Goal: Task Accomplishment & Management: Manage account settings

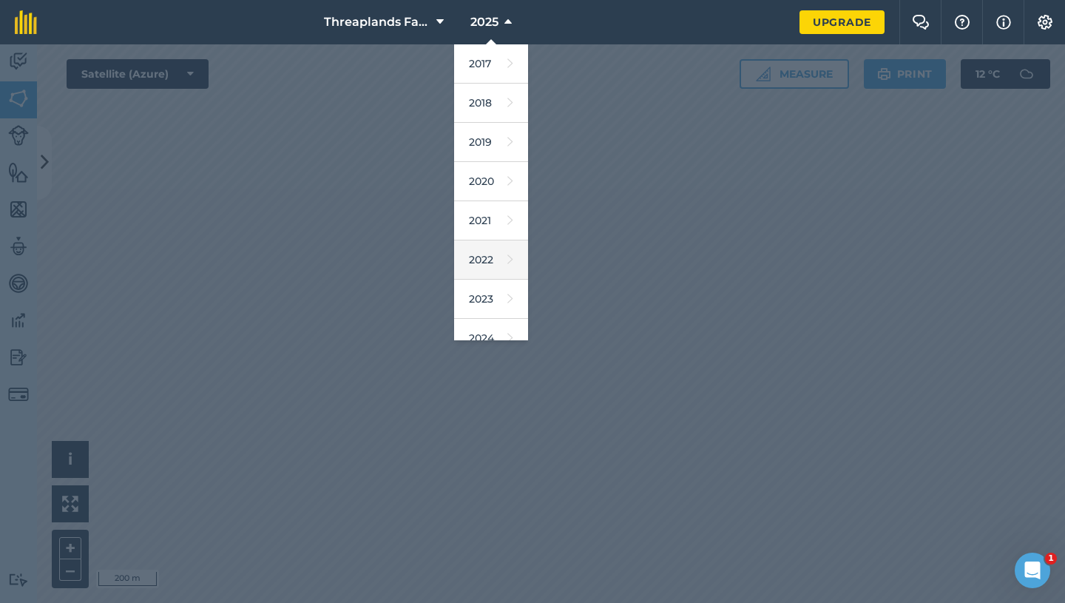
scroll to position [135, 0]
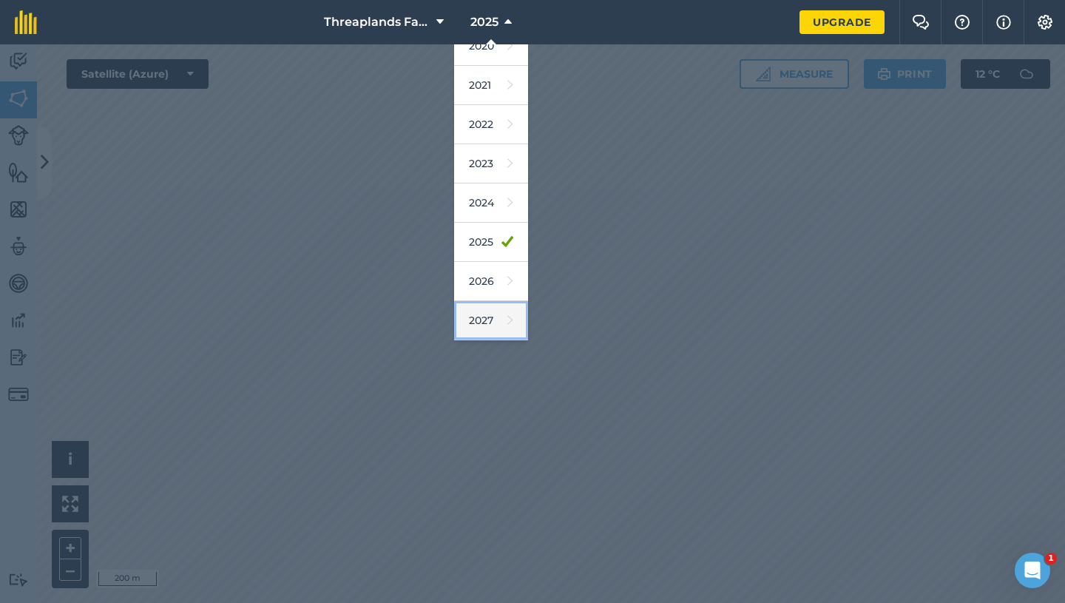
click at [485, 327] on link "2027" at bounding box center [491, 320] width 74 height 39
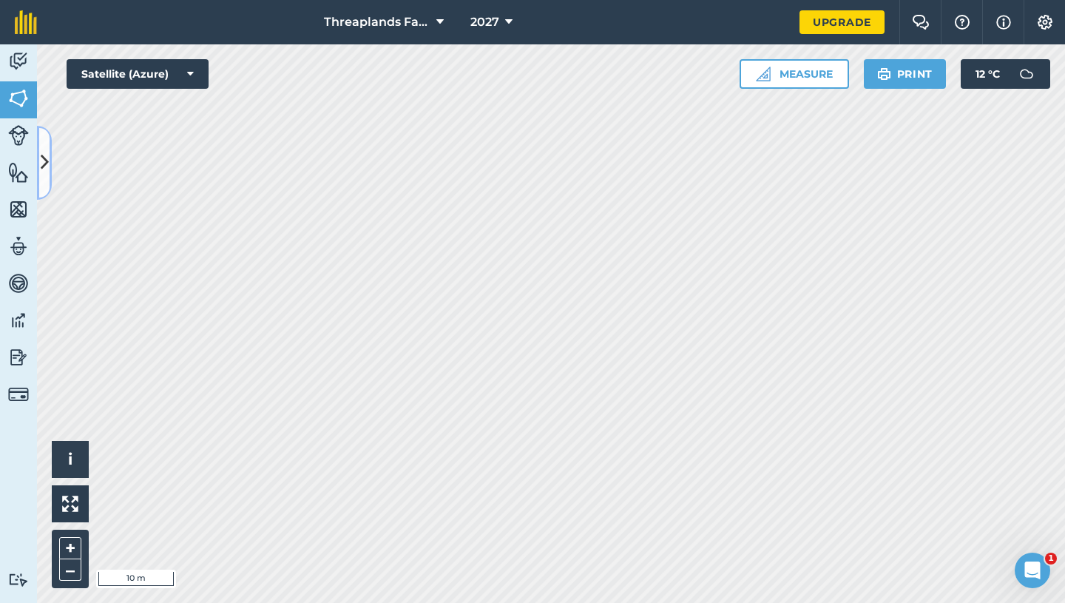
click at [39, 162] on button at bounding box center [44, 163] width 15 height 74
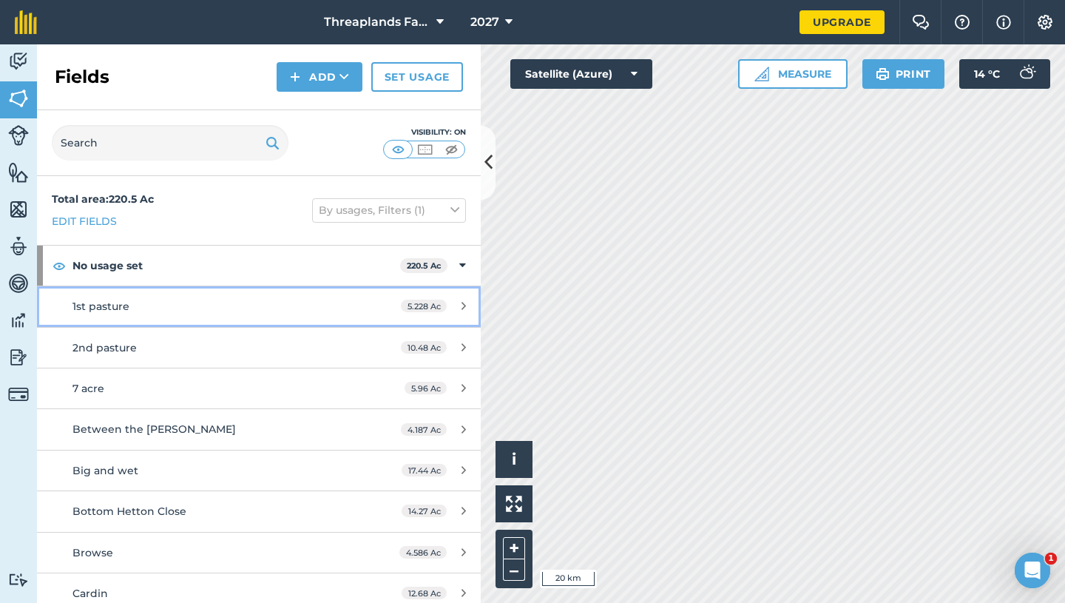
click at [258, 306] on div "1st pasture" at bounding box center [212, 306] width 278 height 16
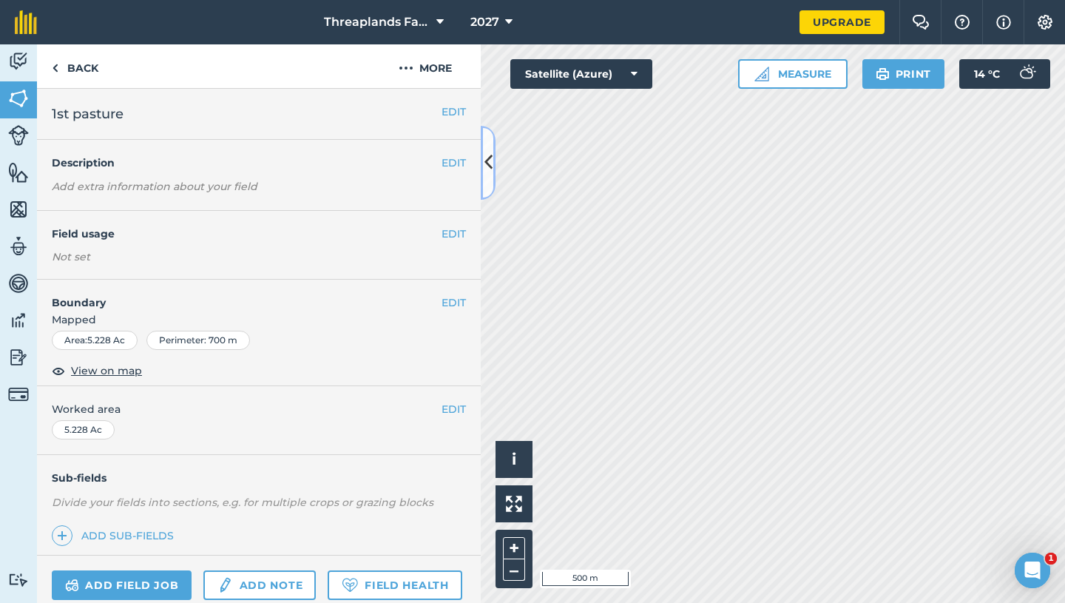
click at [485, 169] on icon at bounding box center [489, 162] width 8 height 26
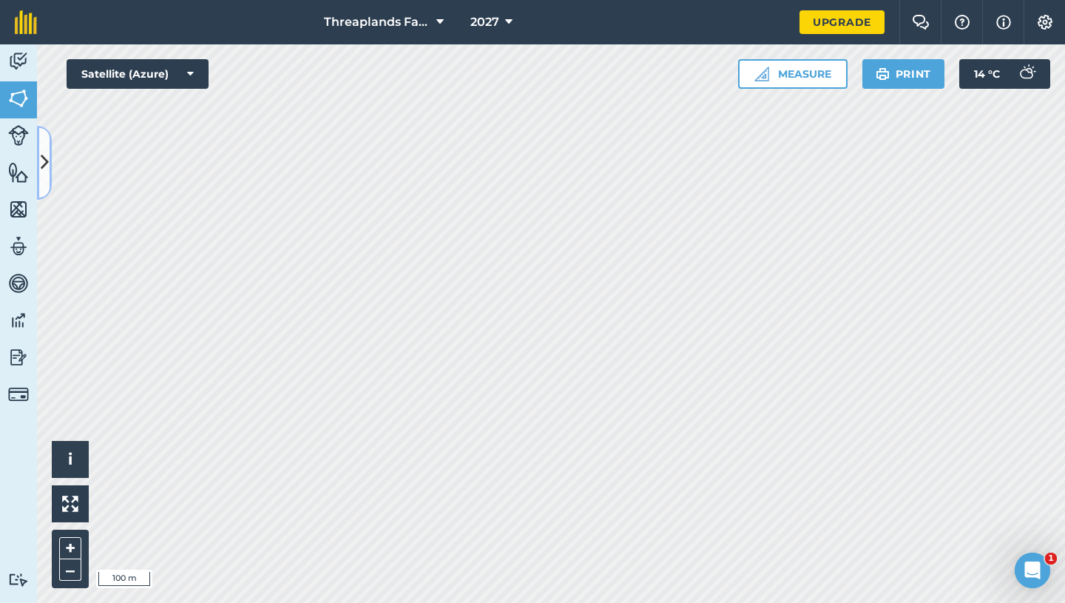
click at [47, 151] on icon at bounding box center [45, 162] width 8 height 26
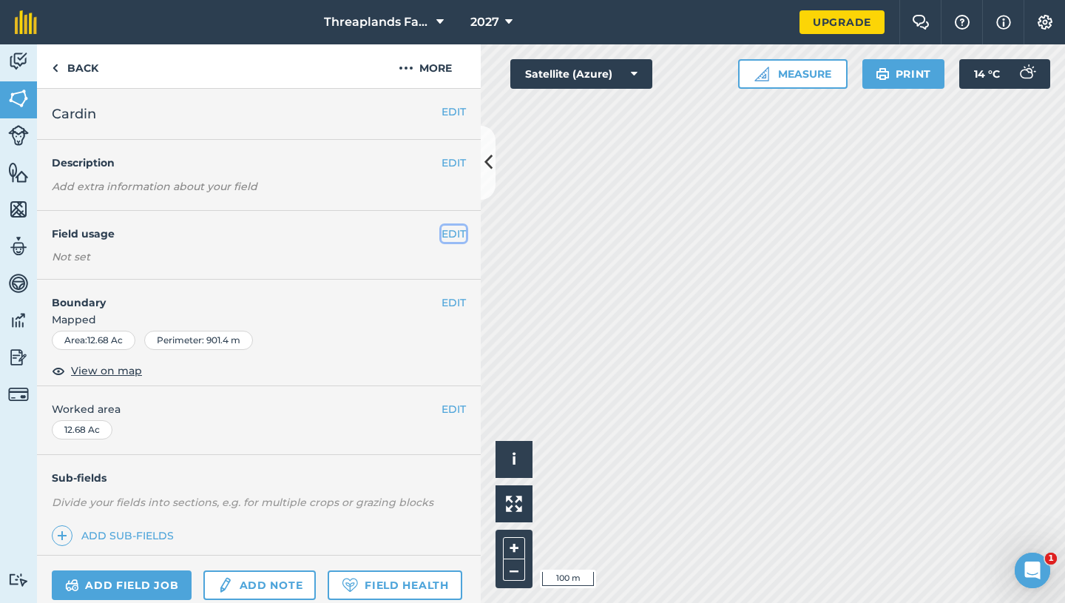
click at [457, 235] on button "EDIT" at bounding box center [454, 234] width 24 height 16
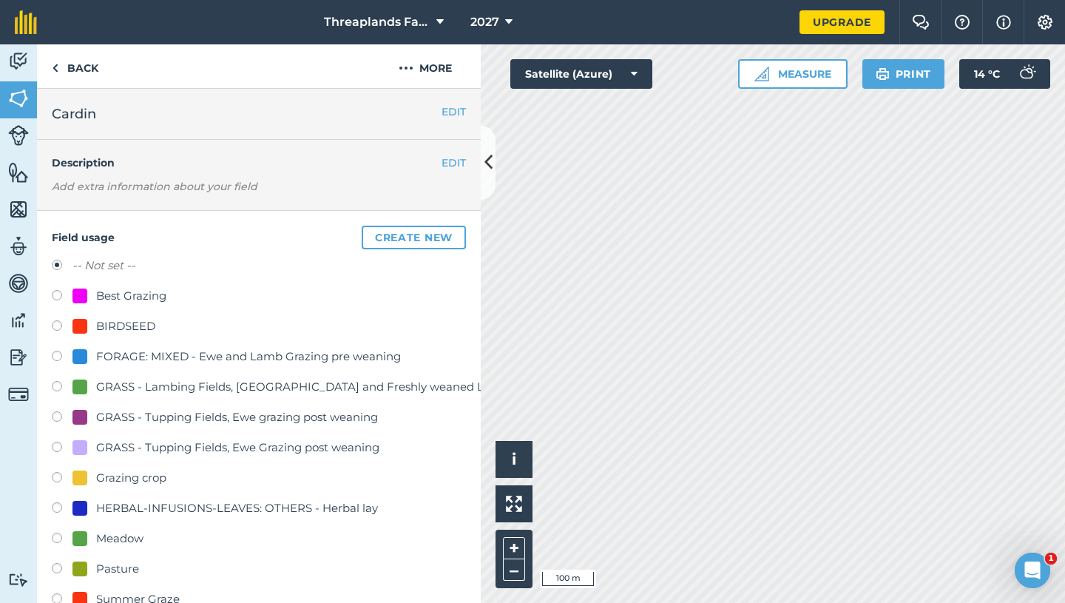
click at [101, 537] on div "Meadow" at bounding box center [119, 539] width 47 height 18
radio input "true"
radio input "false"
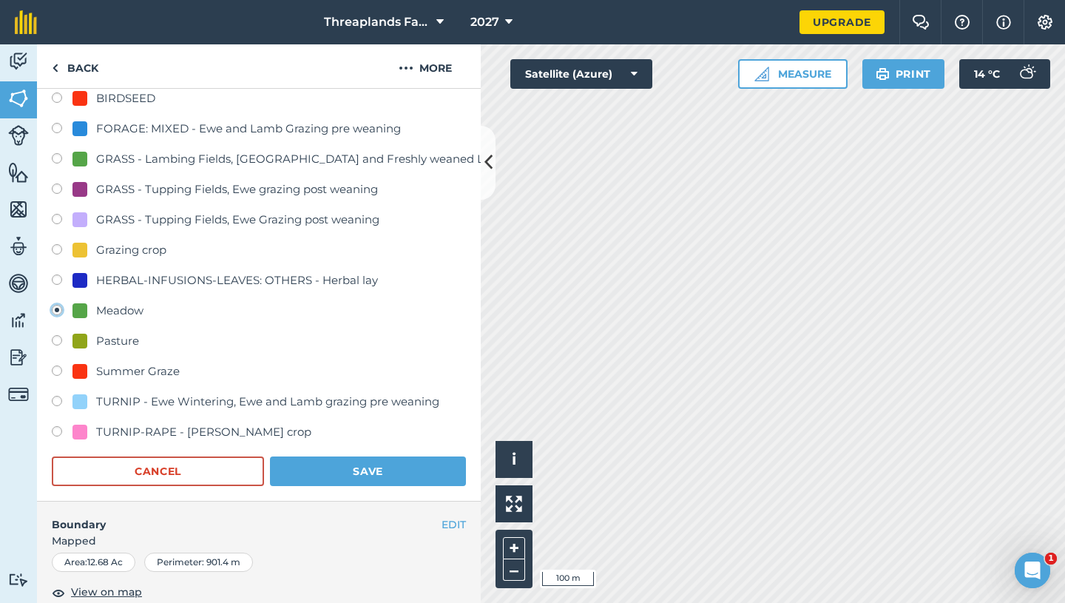
scroll to position [364, 0]
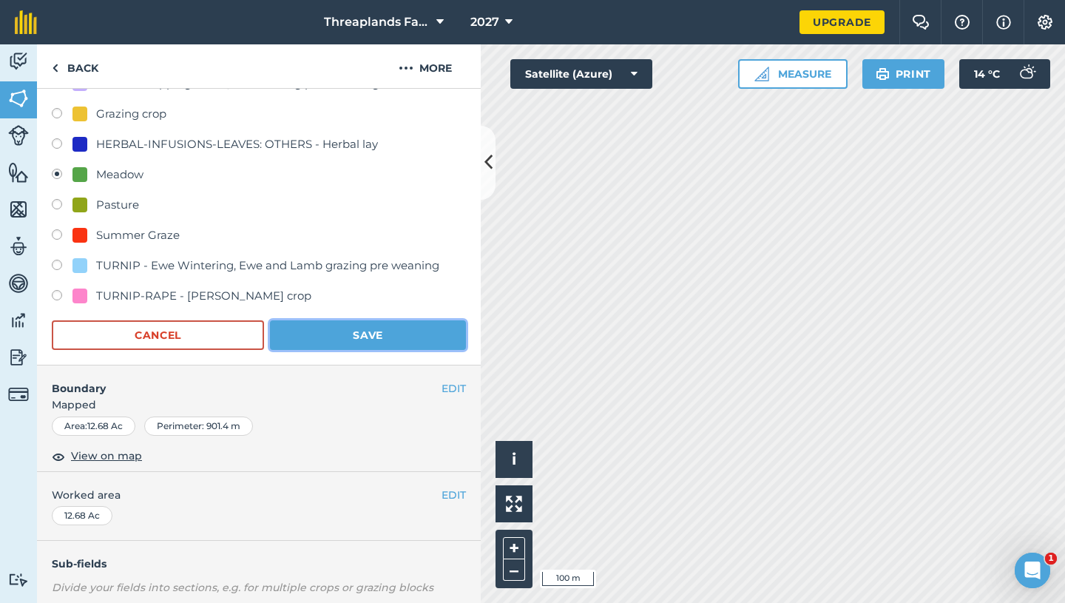
click at [394, 333] on button "Save" at bounding box center [368, 335] width 196 height 30
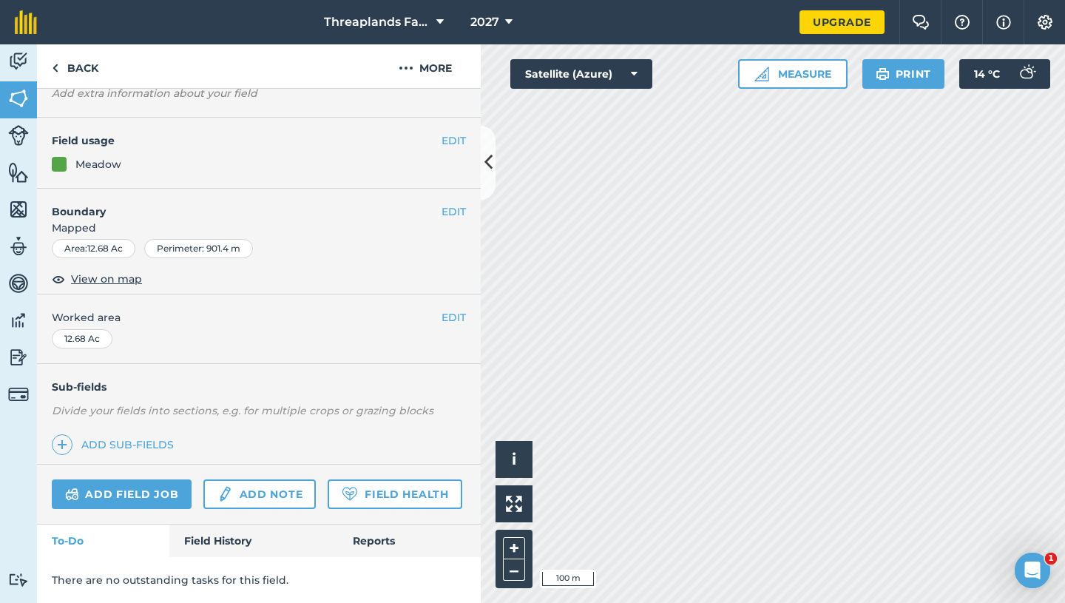
scroll to position [93, 0]
click at [458, 137] on button "EDIT" at bounding box center [454, 143] width 24 height 16
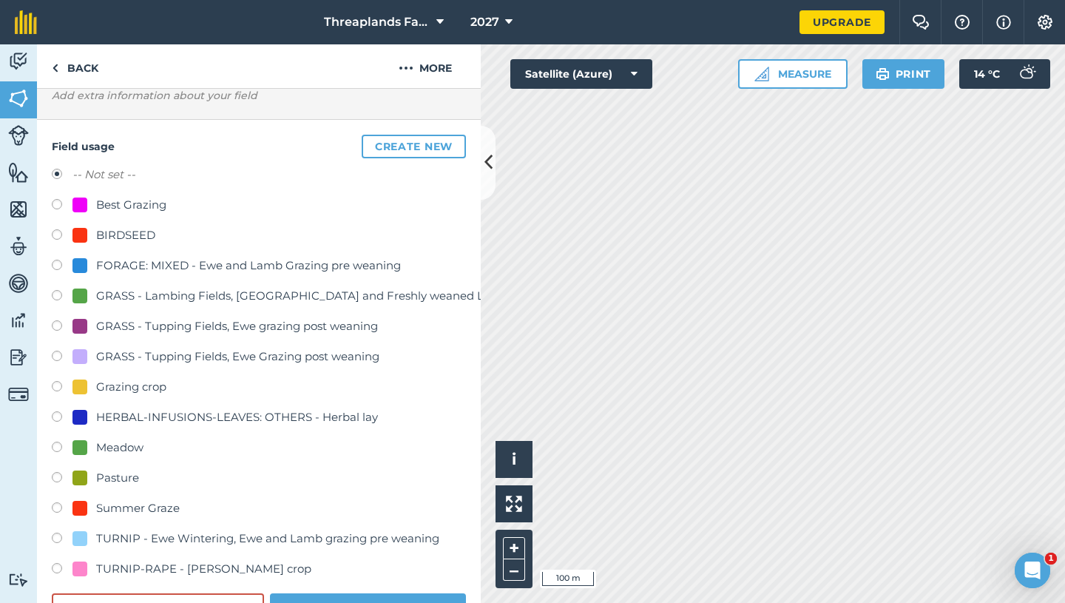
click at [133, 443] on div "Meadow" at bounding box center [119, 448] width 47 height 18
radio input "true"
radio input "false"
click at [314, 598] on button "Save" at bounding box center [368, 608] width 196 height 30
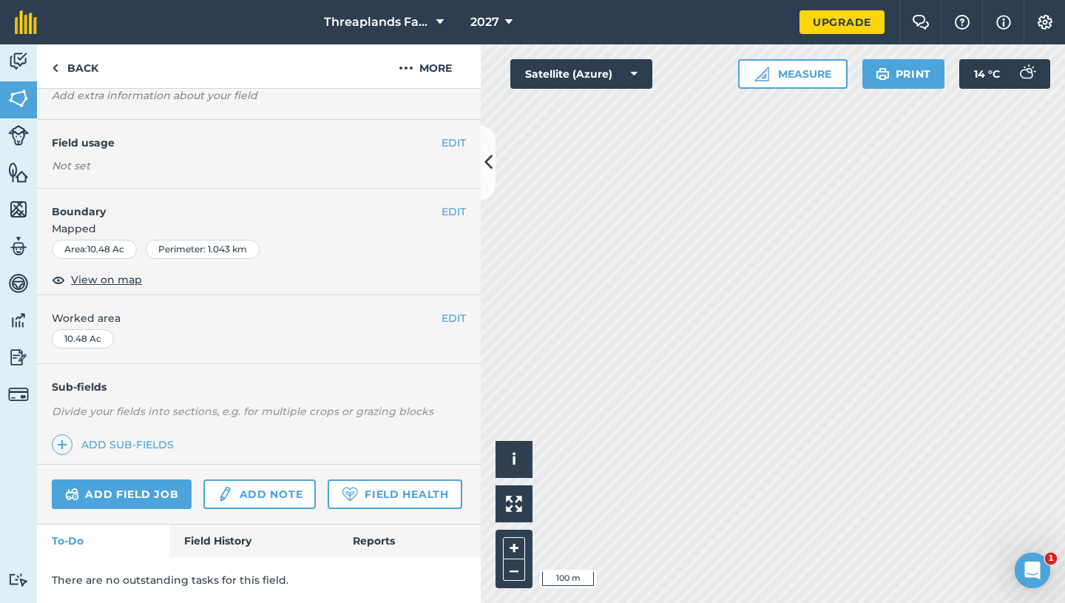
click at [454, 127] on div "EDIT Field usage Not set" at bounding box center [259, 154] width 444 height 69
click at [453, 141] on button "EDIT" at bounding box center [454, 143] width 24 height 16
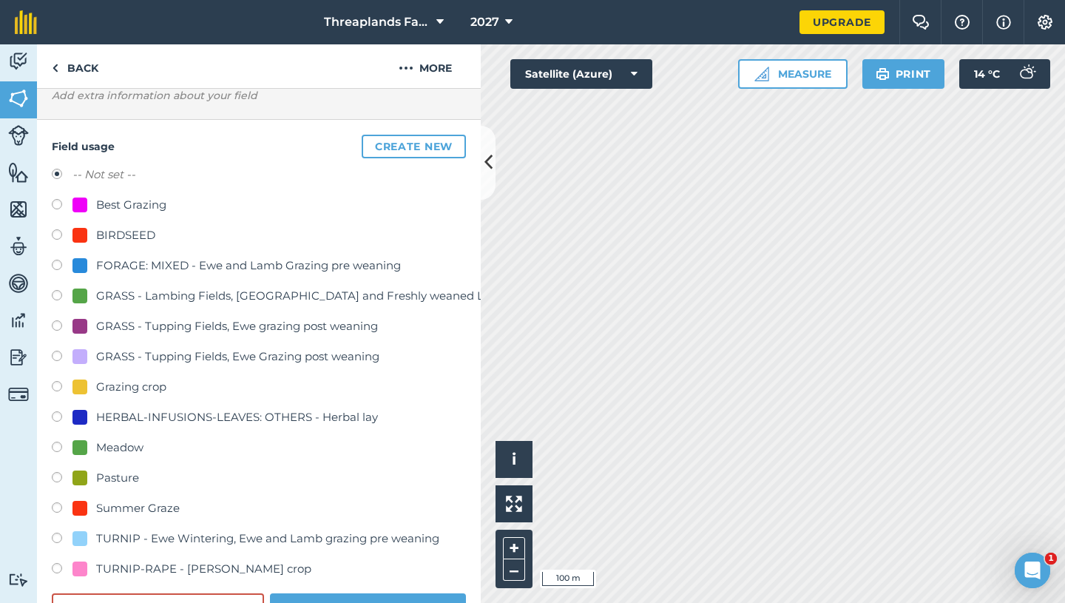
click at [131, 447] on div "Meadow" at bounding box center [119, 448] width 47 height 18
radio input "true"
radio input "false"
click at [353, 595] on button "Save" at bounding box center [368, 608] width 196 height 30
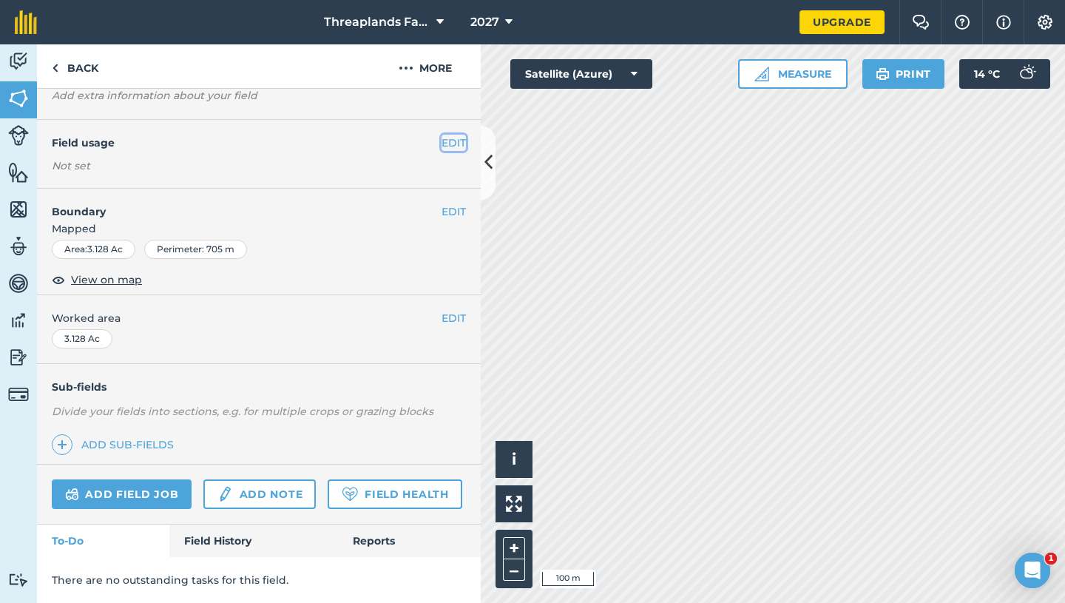
click at [446, 138] on button "EDIT" at bounding box center [454, 143] width 24 height 16
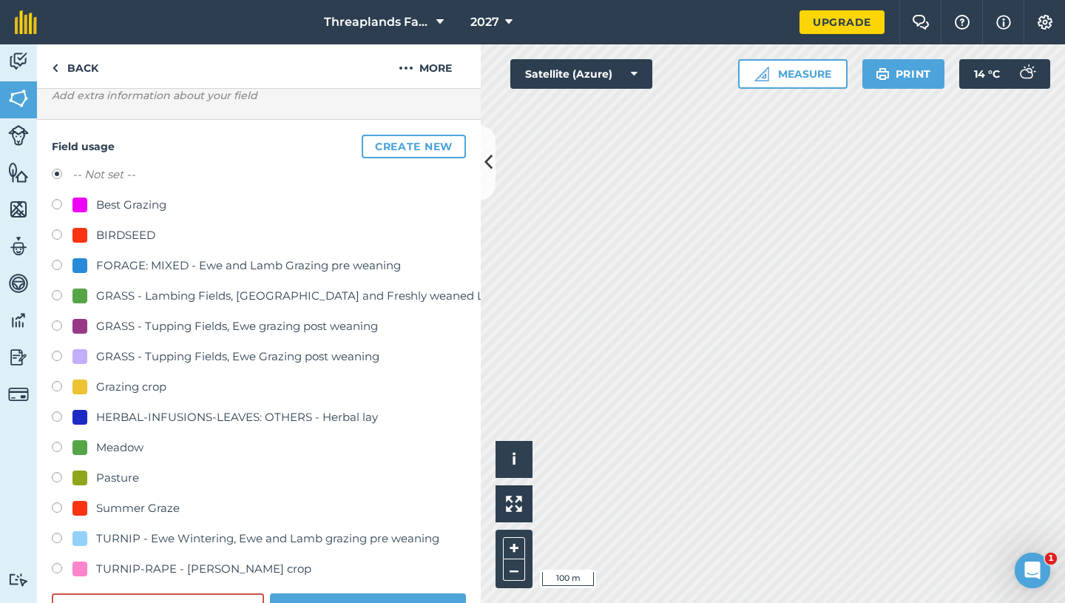
click at [163, 445] on div "Meadow" at bounding box center [259, 449] width 414 height 21
click at [104, 435] on div "-- Not set -- Best Grazing BIRDSEED FORAGE: MIXED - Ewe and Lamb Grazing pre we…" at bounding box center [259, 374] width 414 height 416
click at [104, 442] on div "Meadow" at bounding box center [119, 448] width 47 height 18
radio input "true"
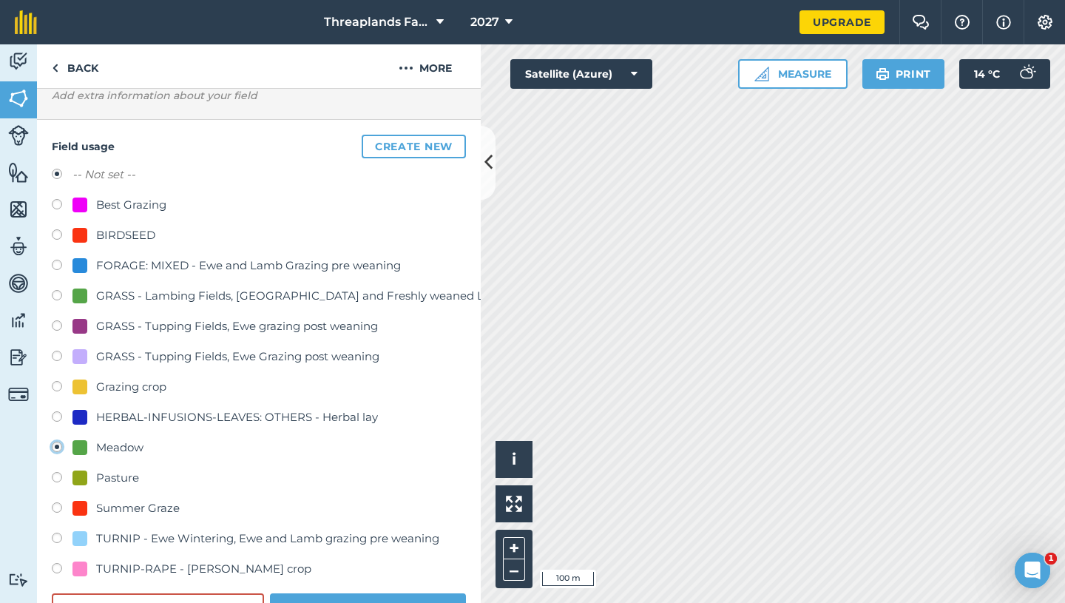
radio input "false"
click at [335, 602] on html "Threaplands Farm 2027 Upgrade Farm Chat Help Info Settings Map printing is not …" at bounding box center [532, 301] width 1065 height 603
click at [383, 599] on button "Save" at bounding box center [368, 608] width 196 height 30
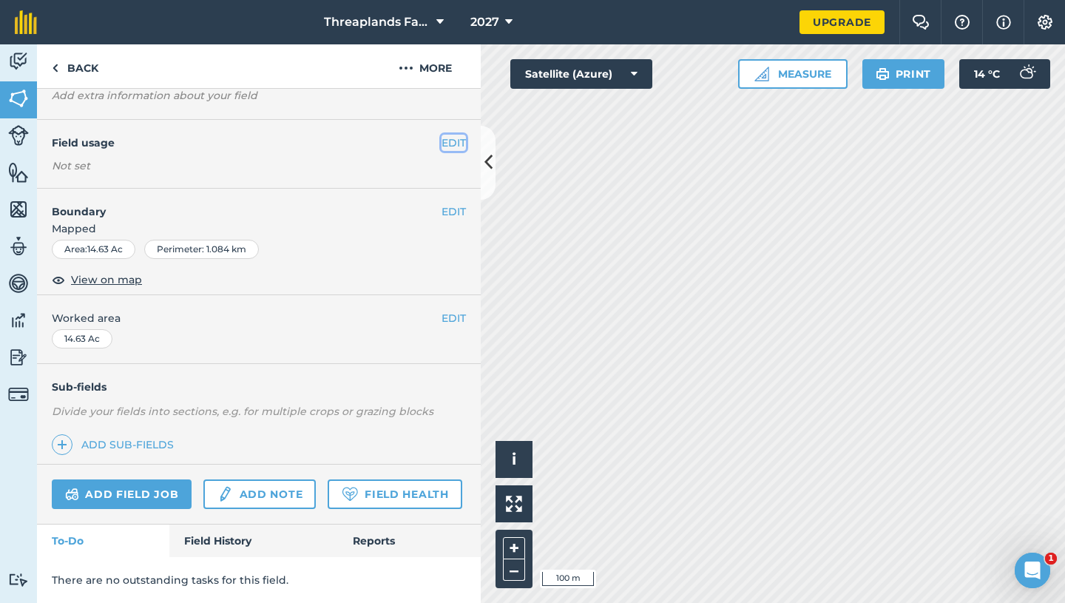
click at [452, 143] on button "EDIT" at bounding box center [454, 143] width 24 height 16
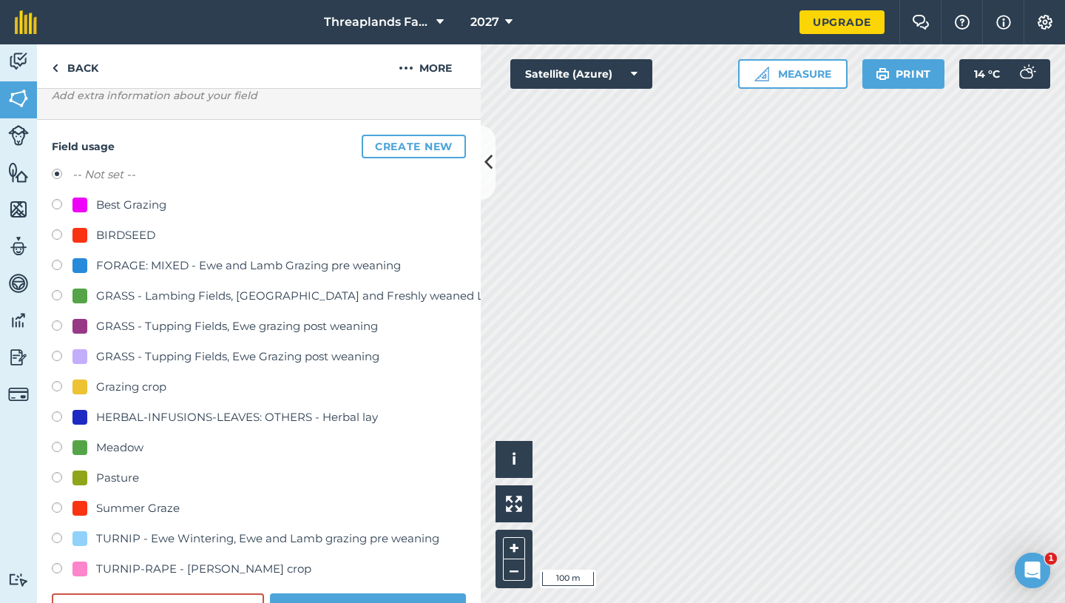
click at [124, 450] on div "Meadow" at bounding box center [119, 448] width 47 height 18
radio input "true"
radio input "false"
click at [284, 600] on button "Save" at bounding box center [368, 608] width 196 height 30
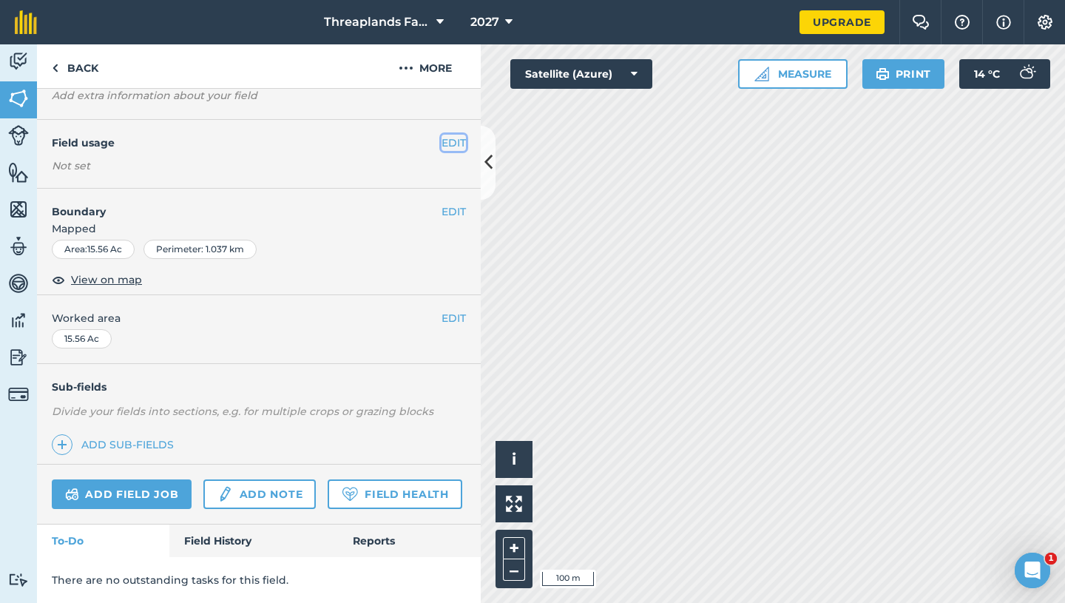
click at [455, 137] on button "EDIT" at bounding box center [454, 143] width 24 height 16
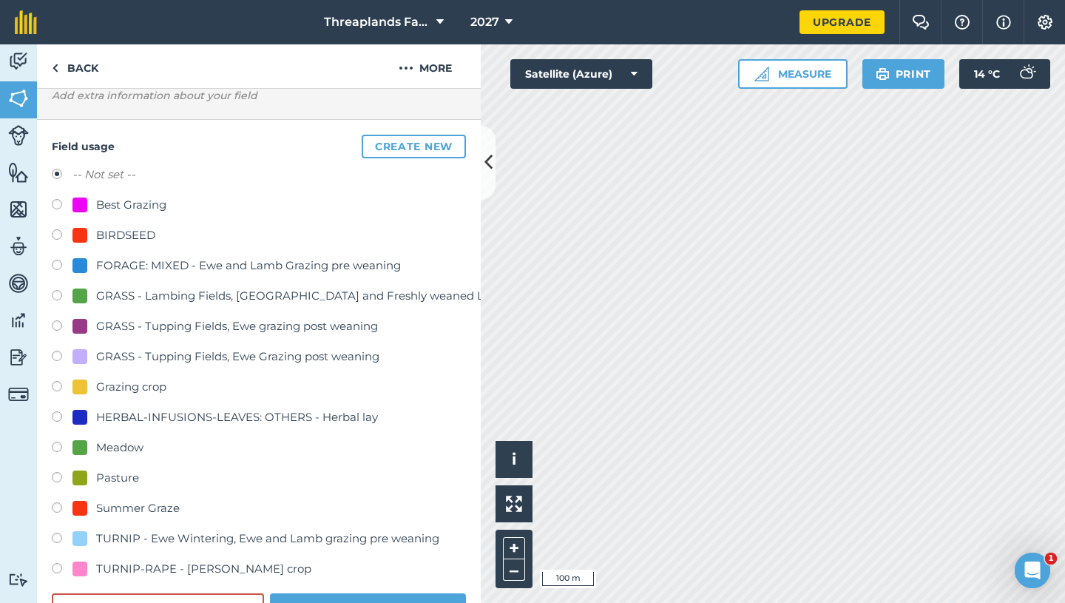
click at [129, 445] on div "Meadow" at bounding box center [119, 448] width 47 height 18
radio input "true"
radio input "false"
click at [306, 597] on button "Save" at bounding box center [368, 608] width 196 height 30
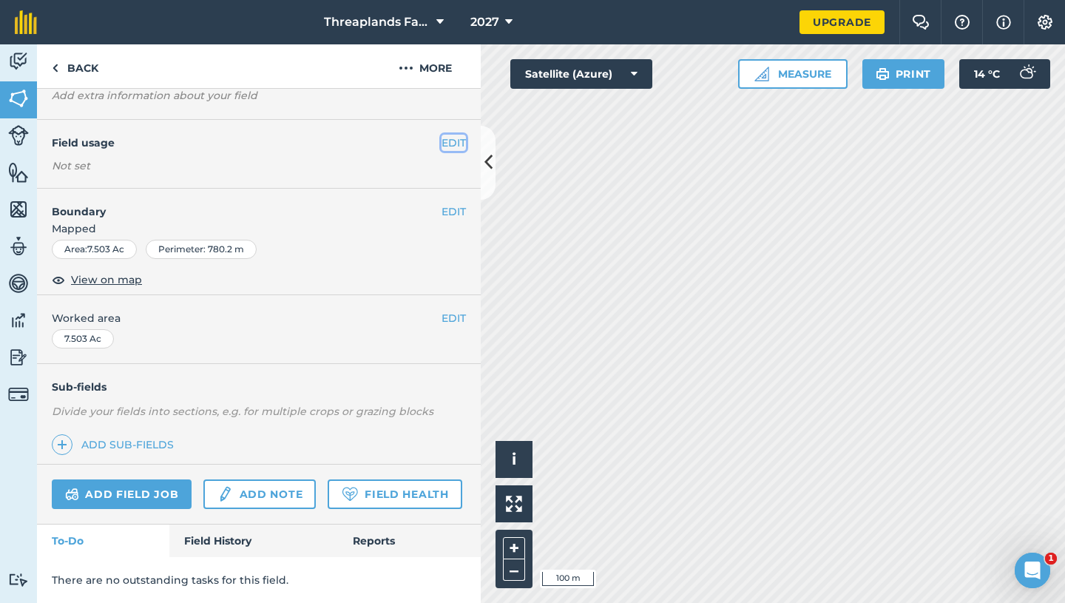
click at [459, 144] on button "EDIT" at bounding box center [454, 143] width 24 height 16
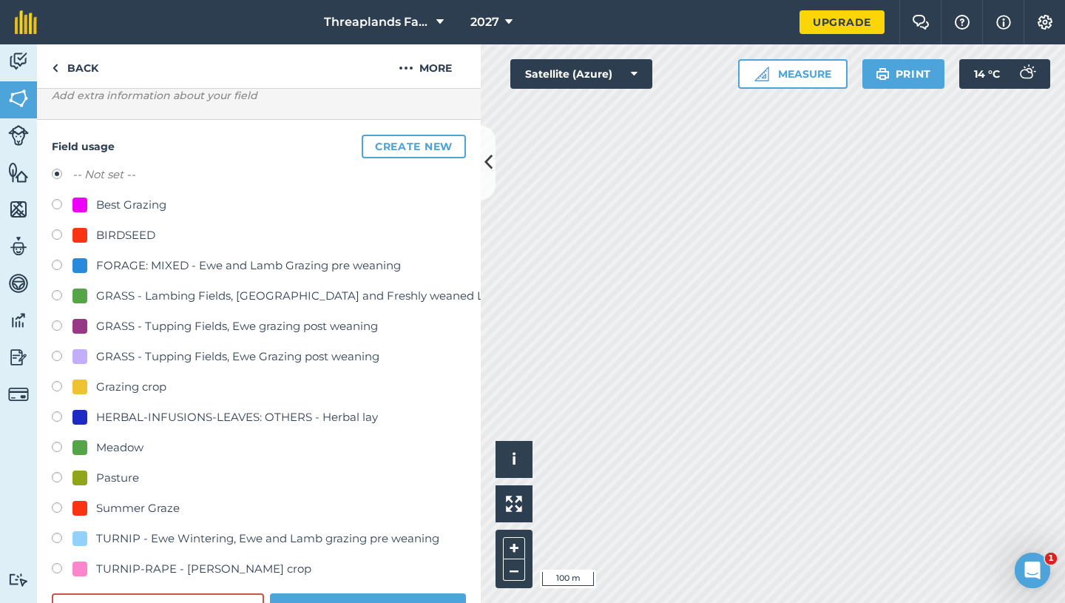
click at [133, 446] on div "Meadow" at bounding box center [119, 448] width 47 height 18
radio input "true"
radio input "false"
click at [333, 593] on button "Save" at bounding box center [368, 608] width 196 height 30
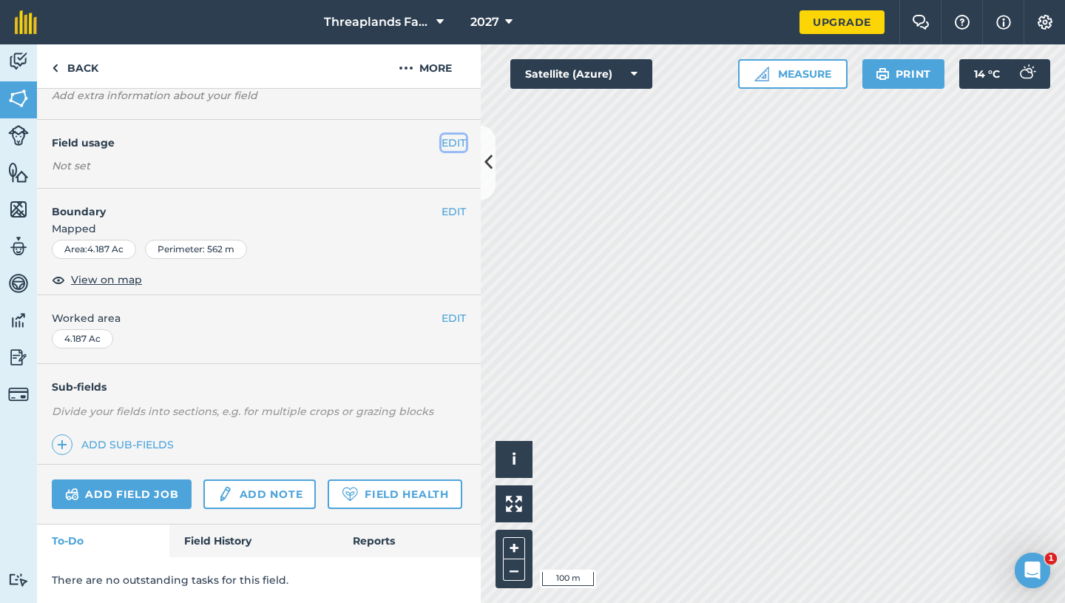
click at [450, 146] on button "EDIT" at bounding box center [454, 143] width 24 height 16
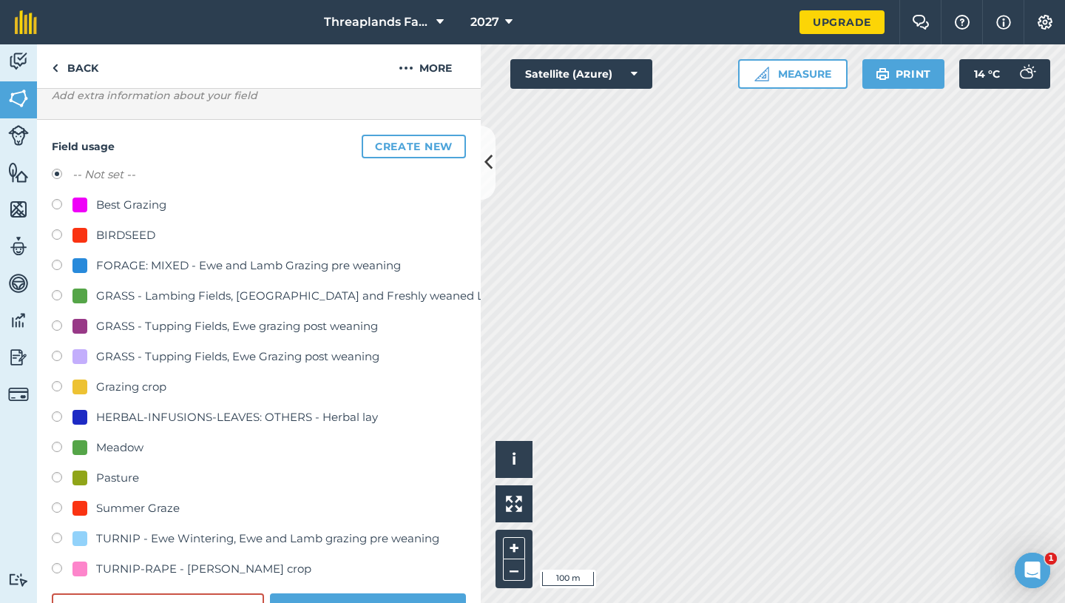
click at [118, 445] on div "Meadow" at bounding box center [119, 448] width 47 height 18
radio input "true"
radio input "false"
click at [317, 596] on button "Save" at bounding box center [368, 608] width 196 height 30
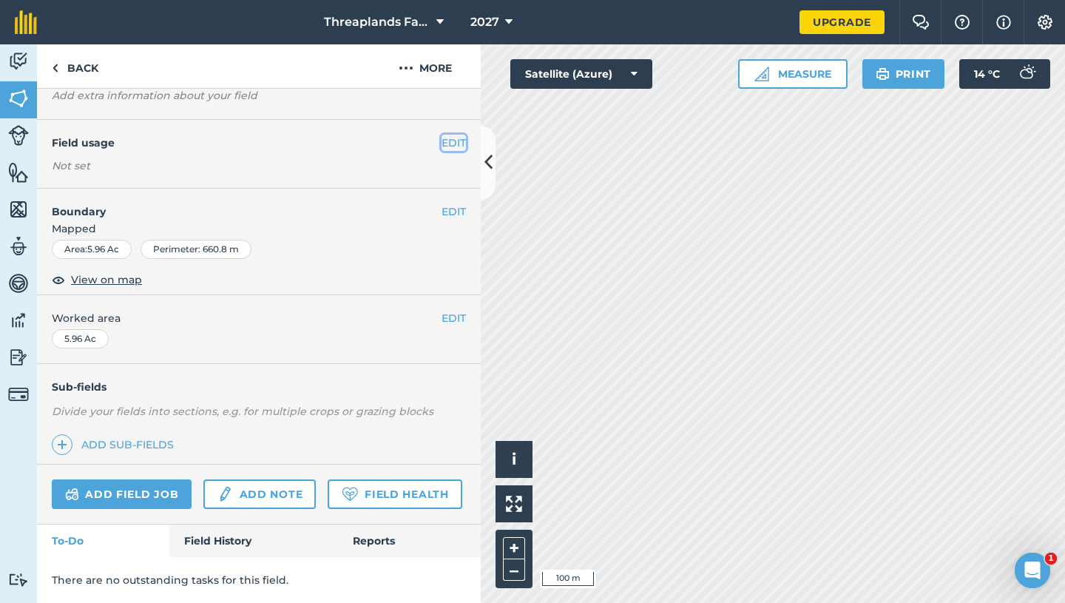
click at [454, 138] on button "EDIT" at bounding box center [454, 143] width 24 height 16
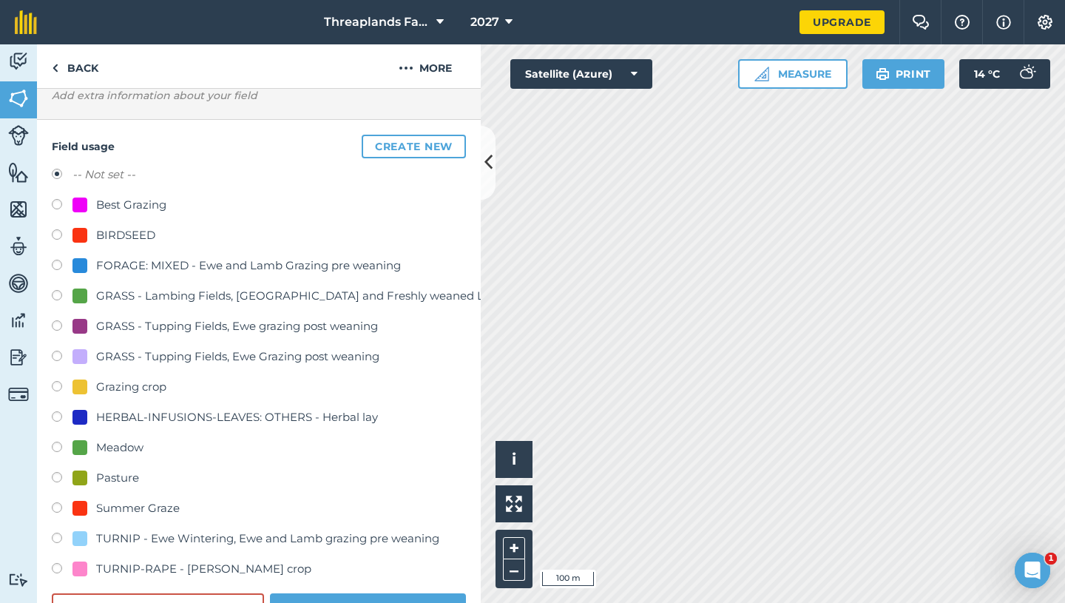
click at [79, 449] on div at bounding box center [80, 447] width 15 height 15
radio input "true"
radio input "false"
click at [292, 595] on button "Save" at bounding box center [368, 608] width 196 height 30
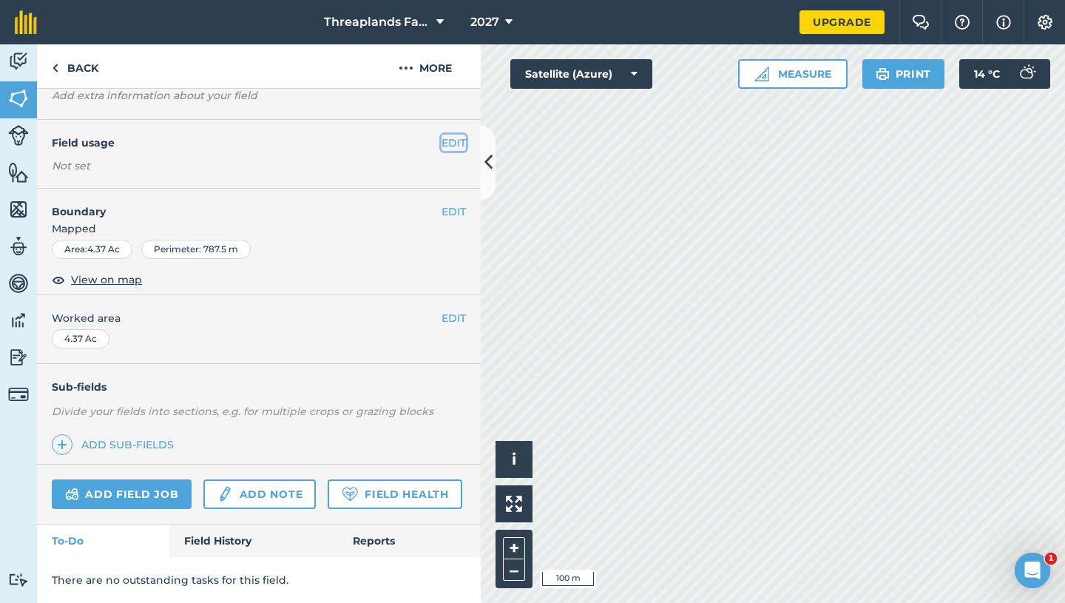
click at [456, 142] on button "EDIT" at bounding box center [454, 143] width 24 height 16
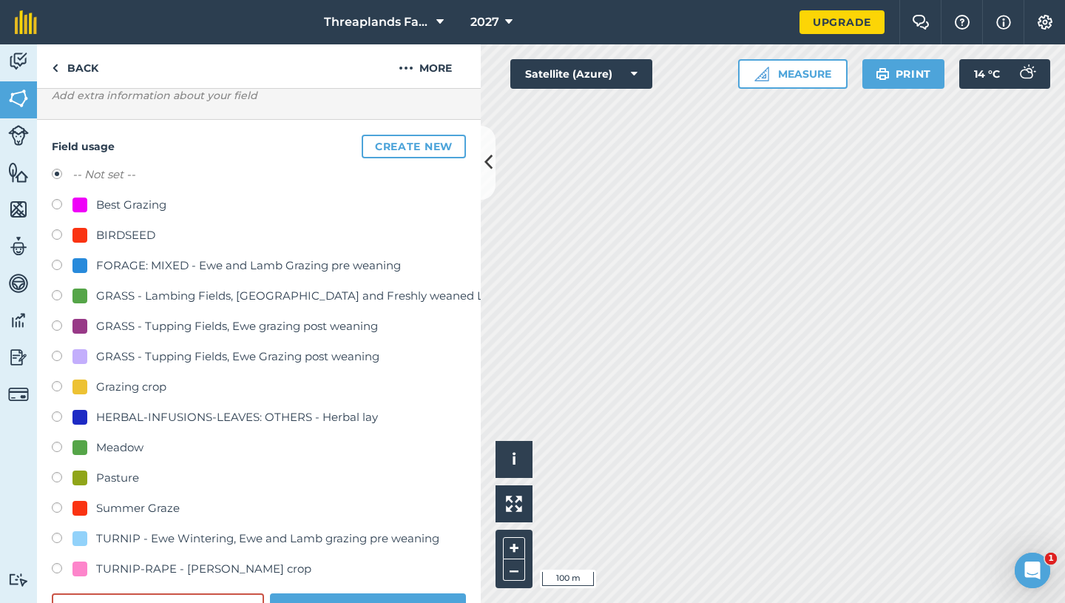
click at [132, 442] on div "Meadow" at bounding box center [119, 448] width 47 height 18
radio input "true"
radio input "false"
click at [356, 596] on button "Save" at bounding box center [368, 608] width 196 height 30
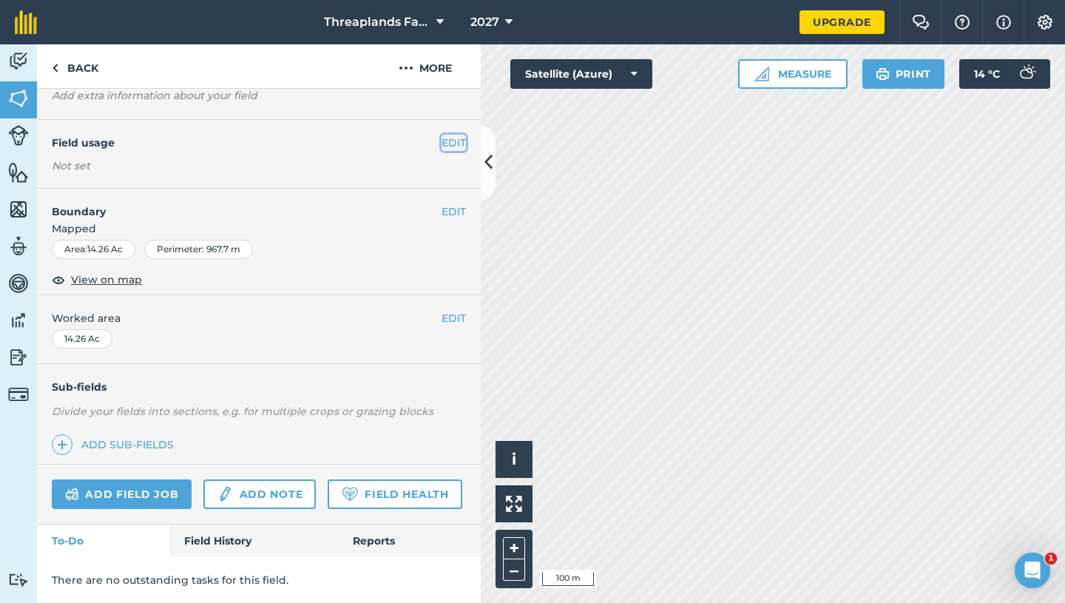
click at [453, 138] on button "EDIT" at bounding box center [454, 143] width 24 height 16
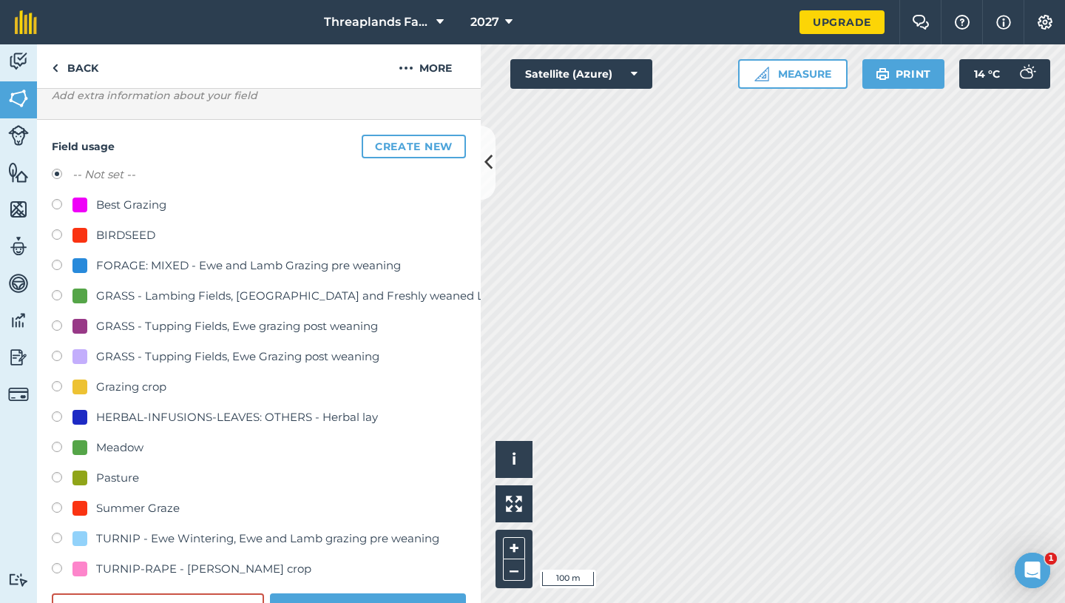
click at [100, 445] on div "Meadow" at bounding box center [119, 448] width 47 height 18
radio input "true"
radio input "false"
click at [316, 593] on button "Save" at bounding box center [368, 608] width 196 height 30
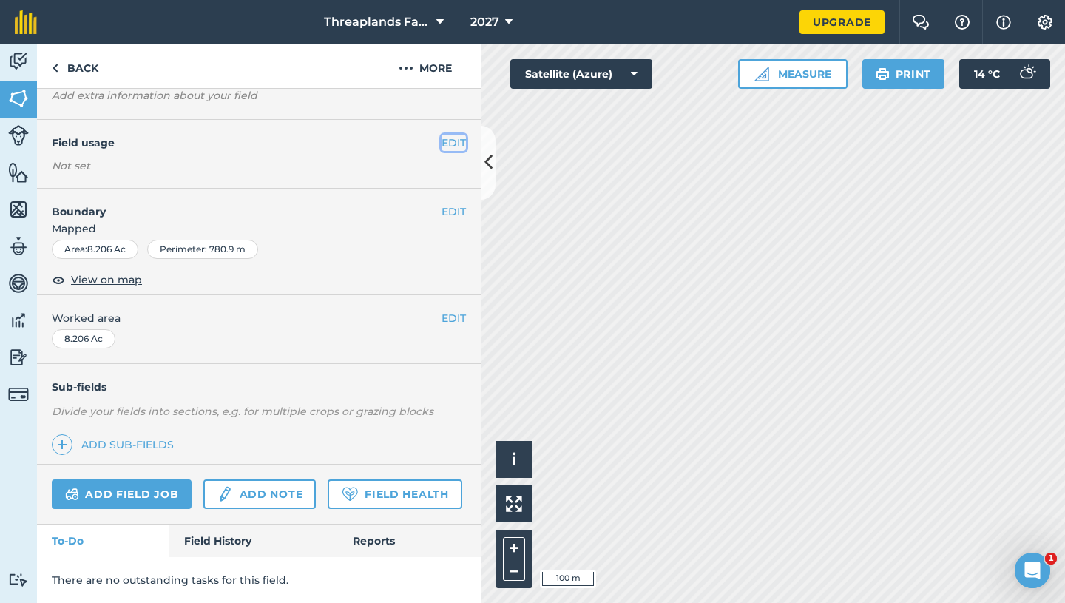
click at [445, 139] on button "EDIT" at bounding box center [454, 143] width 24 height 16
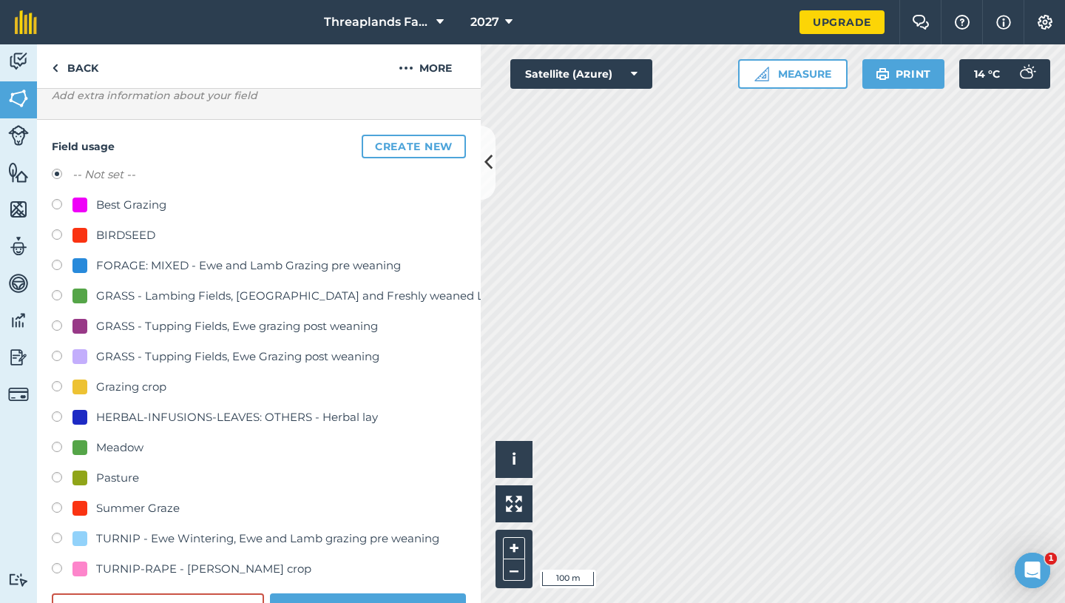
click at [131, 444] on div "Meadow" at bounding box center [119, 448] width 47 height 18
radio input "true"
radio input "false"
click at [301, 596] on button "Save" at bounding box center [368, 608] width 196 height 30
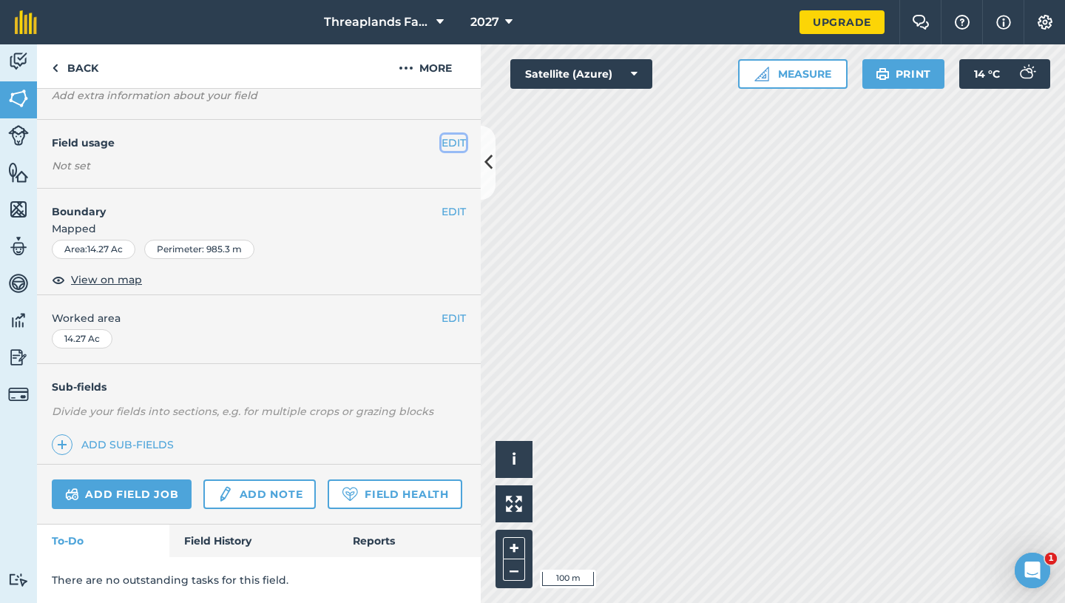
click at [453, 144] on button "EDIT" at bounding box center [454, 143] width 24 height 16
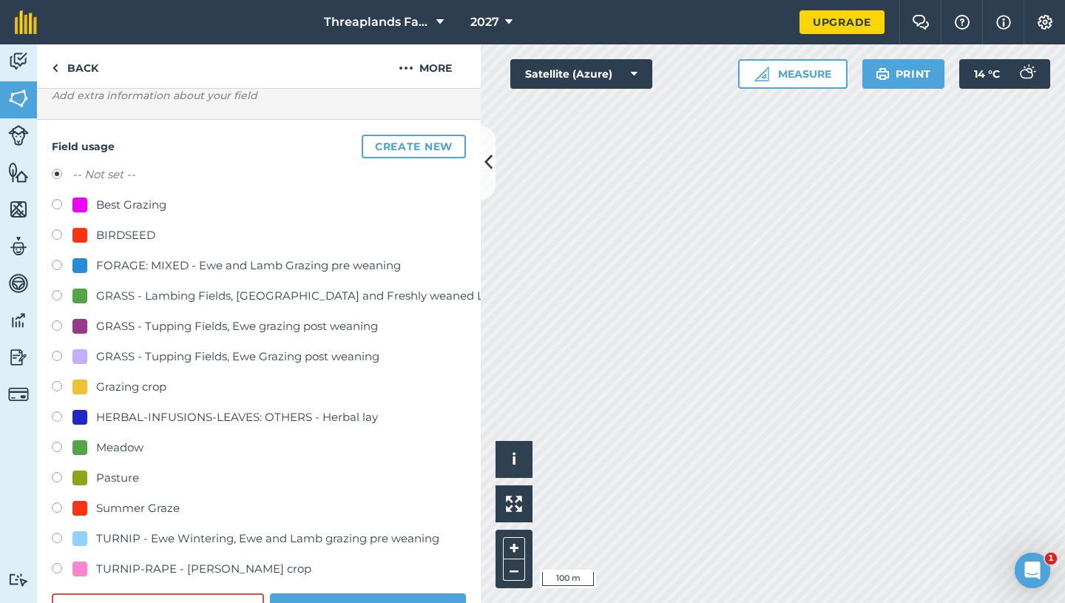
click at [127, 445] on div "Meadow" at bounding box center [119, 448] width 47 height 18
radio input "true"
radio input "false"
click at [330, 602] on html "Threaplands Farm 2027 Upgrade Farm Chat Help Info Settings Map printing is not …" at bounding box center [532, 301] width 1065 height 603
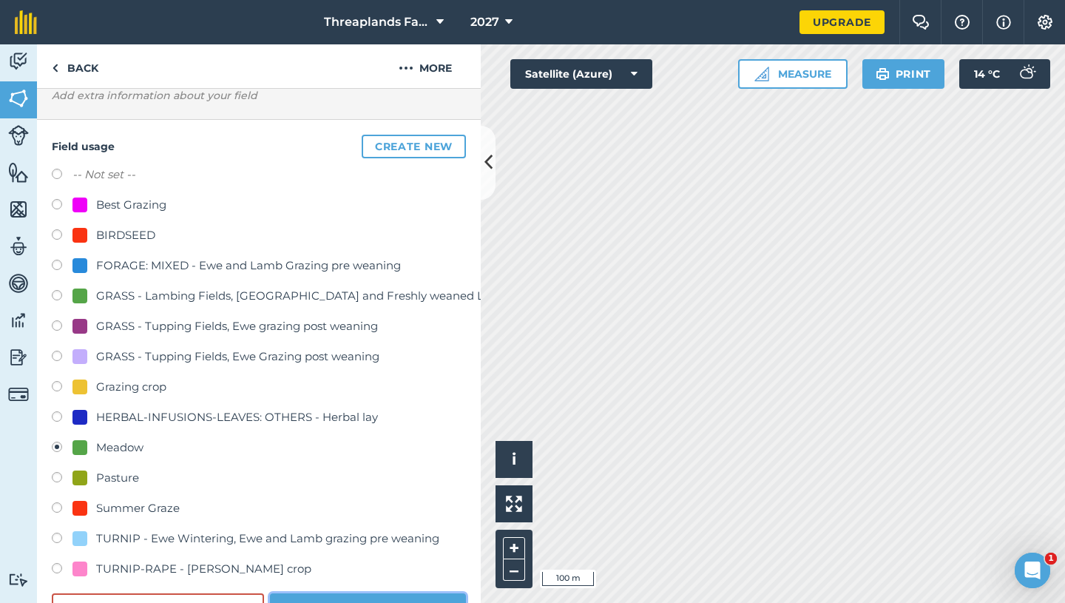
click at [334, 596] on button "Save" at bounding box center [368, 608] width 196 height 30
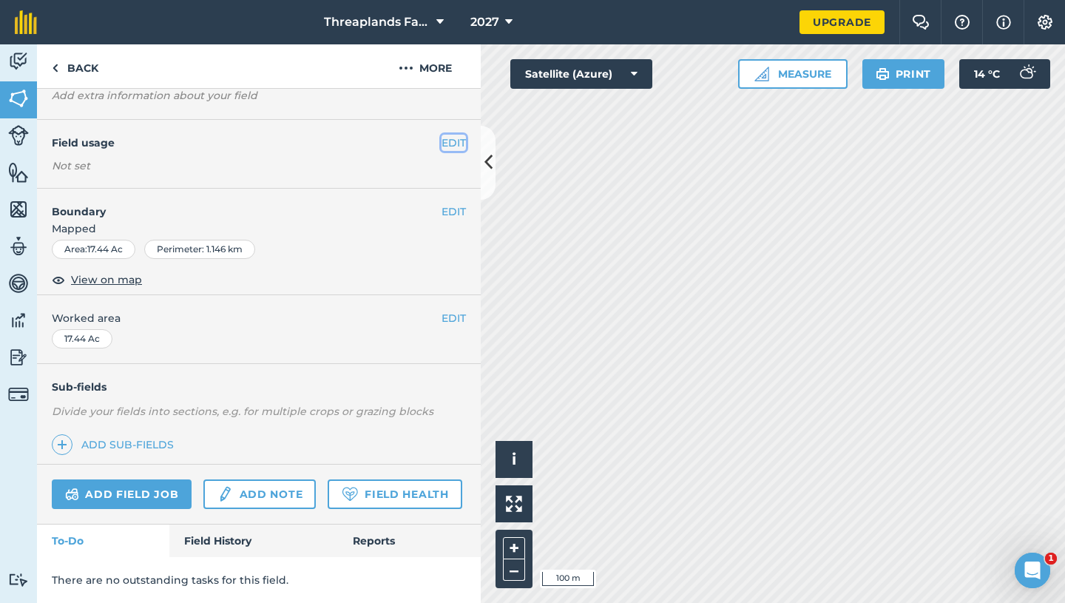
click at [455, 139] on button "EDIT" at bounding box center [454, 143] width 24 height 16
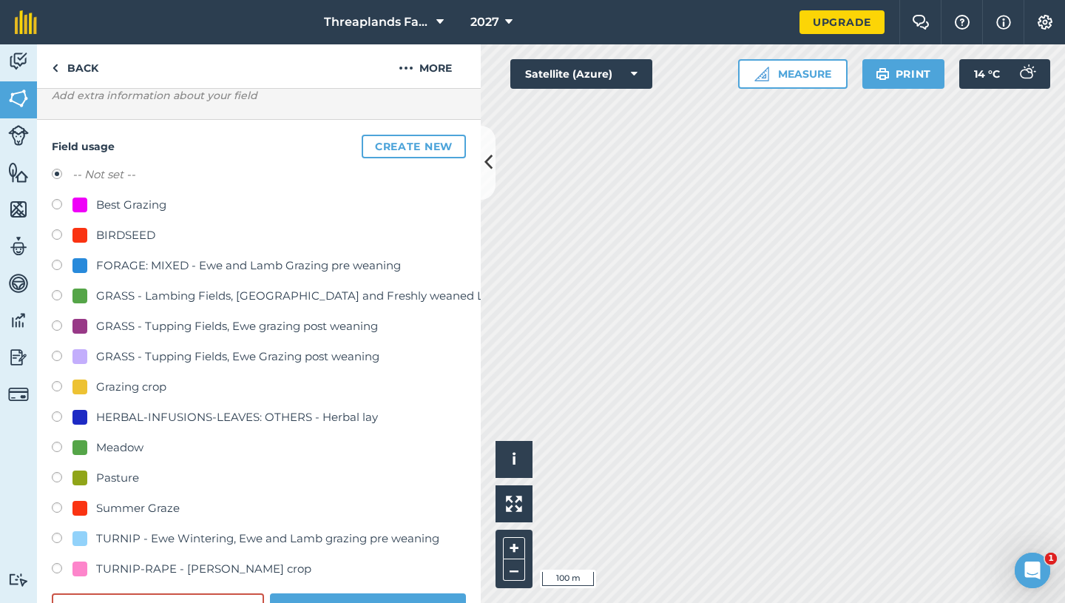
click at [129, 445] on div "Meadow" at bounding box center [119, 448] width 47 height 18
radio input "true"
radio input "false"
click at [329, 596] on button "Save" at bounding box center [368, 608] width 196 height 30
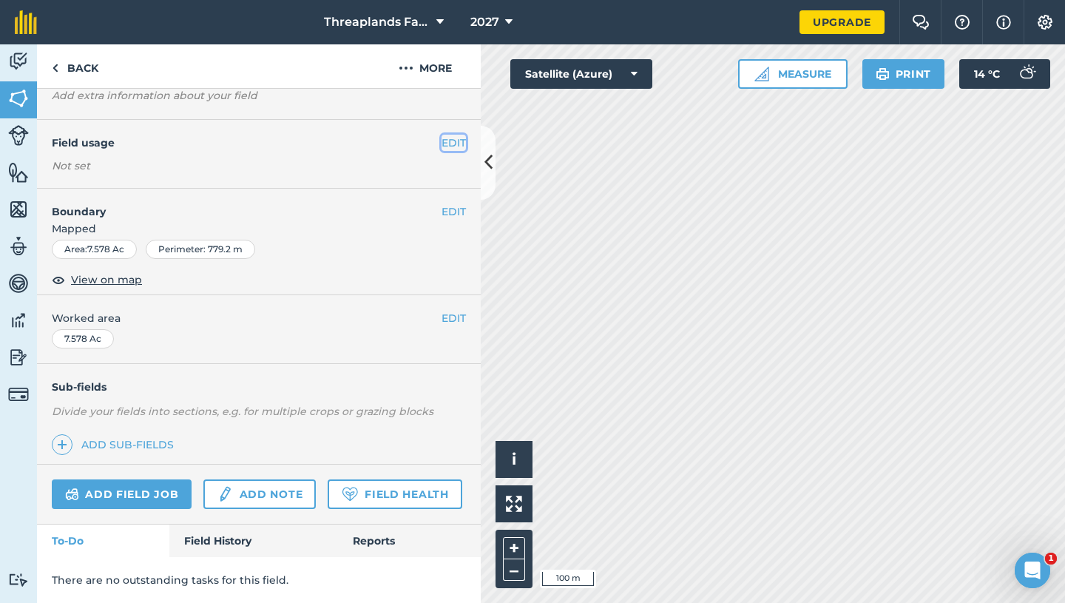
click at [453, 141] on button "EDIT" at bounding box center [454, 143] width 24 height 16
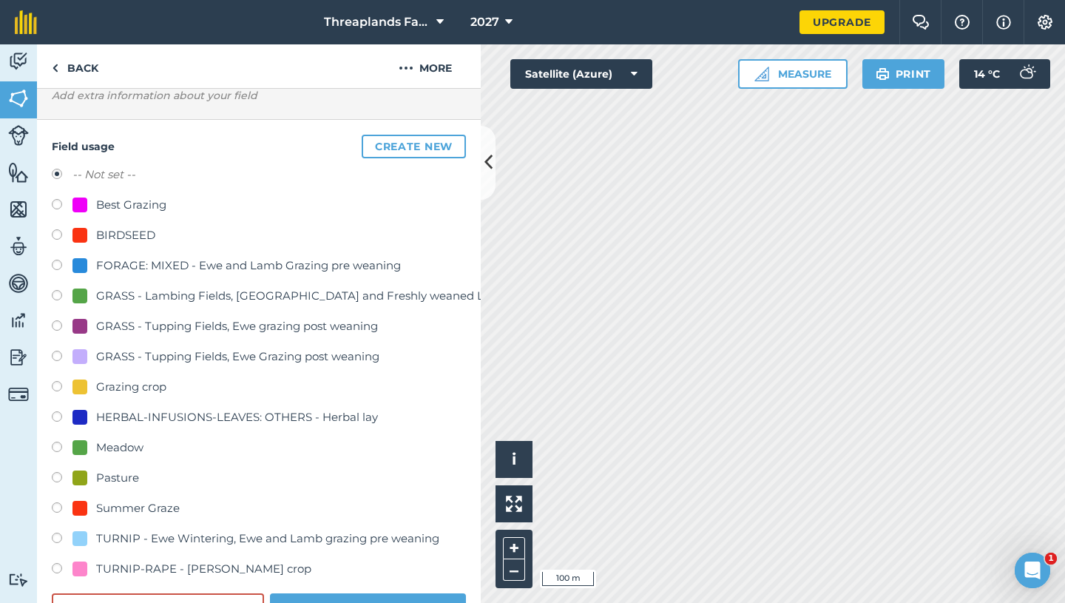
click at [120, 446] on div "Meadow" at bounding box center [119, 448] width 47 height 18
radio input "true"
radio input "false"
click at [342, 600] on button "Save" at bounding box center [368, 608] width 196 height 30
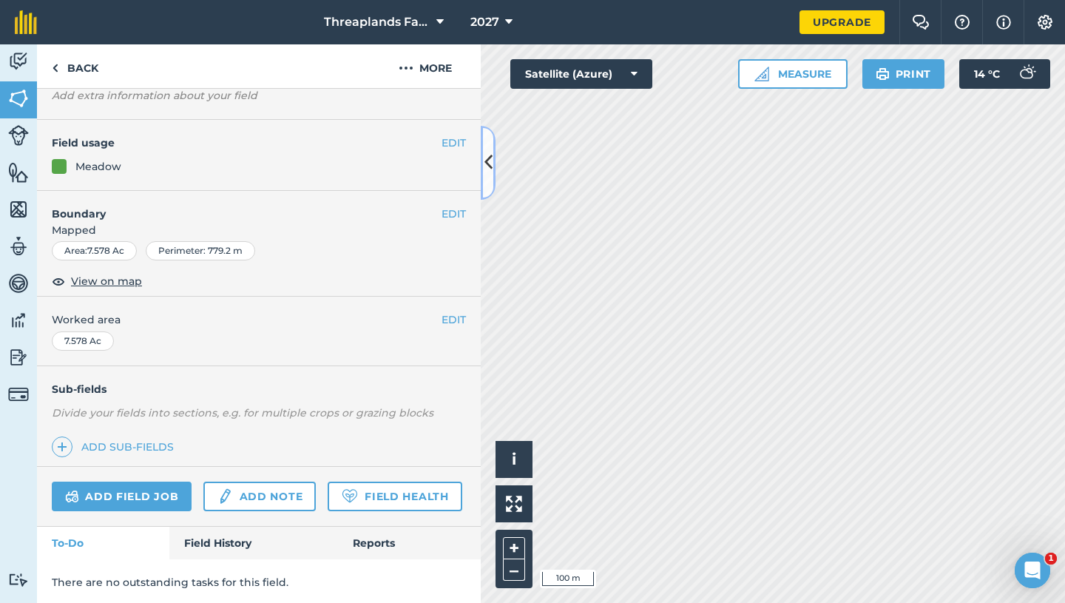
click at [490, 174] on icon at bounding box center [489, 162] width 8 height 26
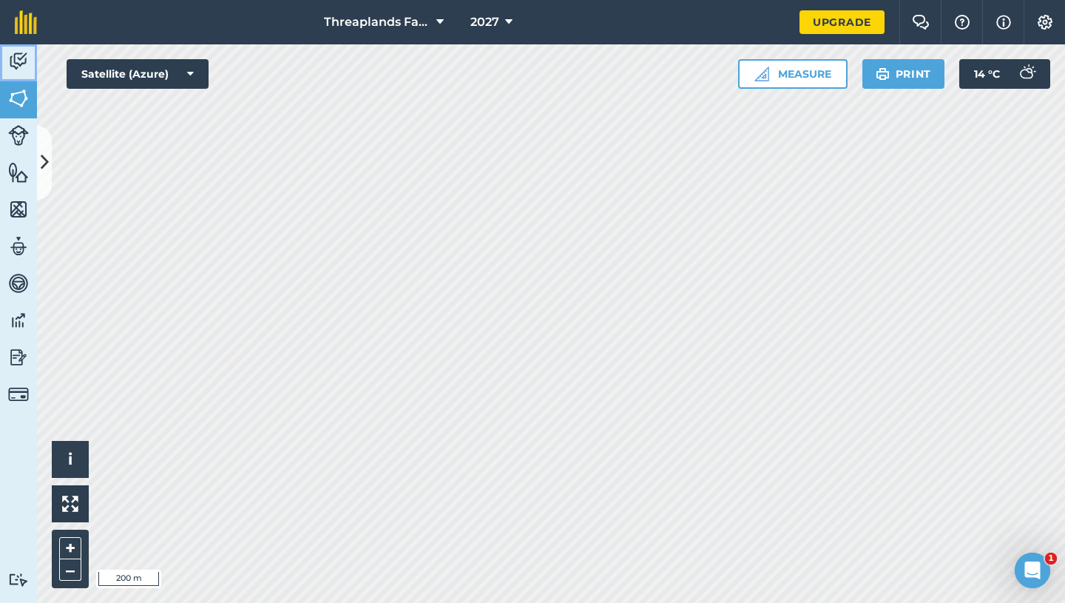
click at [20, 58] on img at bounding box center [18, 61] width 21 height 22
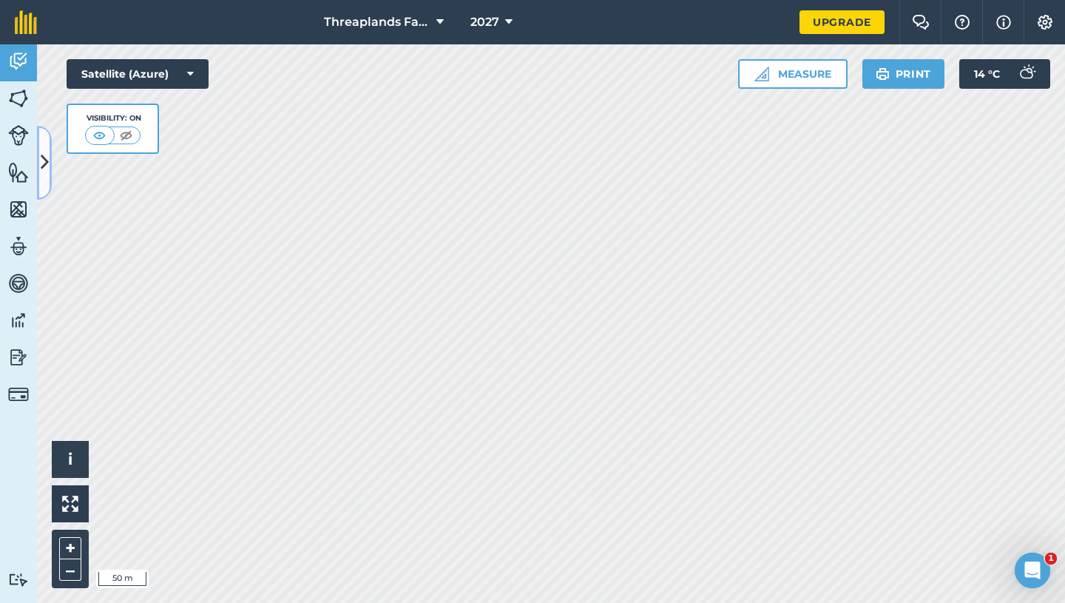
click at [50, 164] on button at bounding box center [44, 163] width 15 height 74
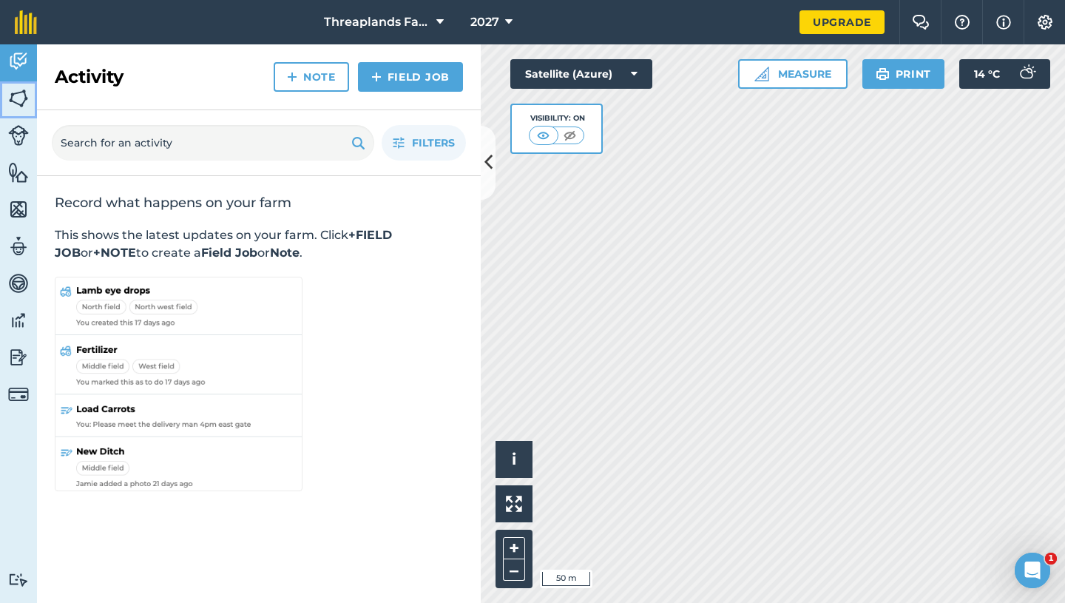
click at [12, 97] on img at bounding box center [18, 98] width 21 height 22
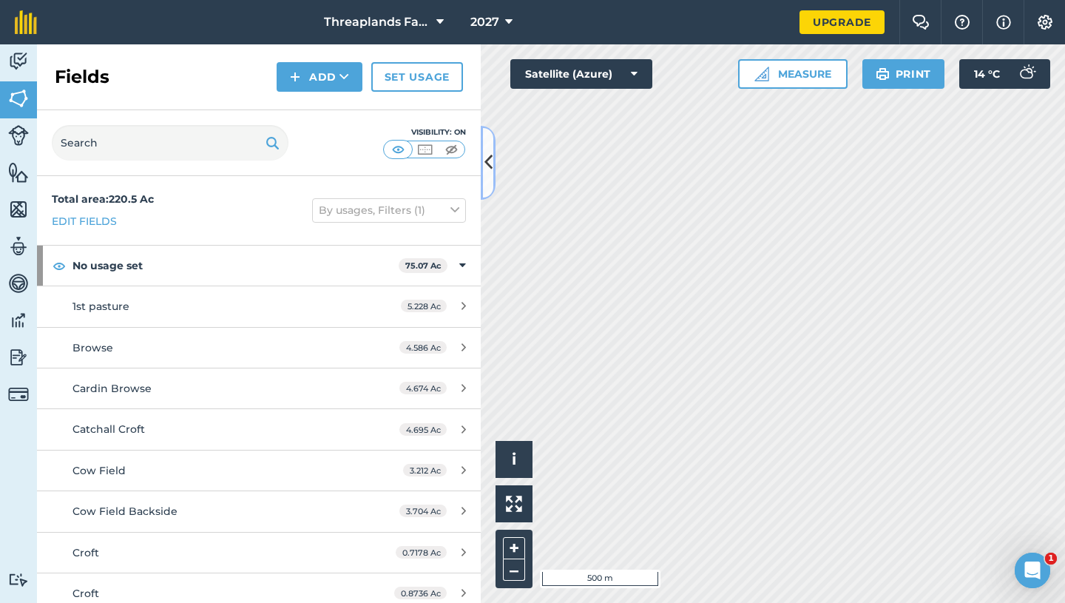
click at [489, 158] on icon at bounding box center [489, 162] width 8 height 26
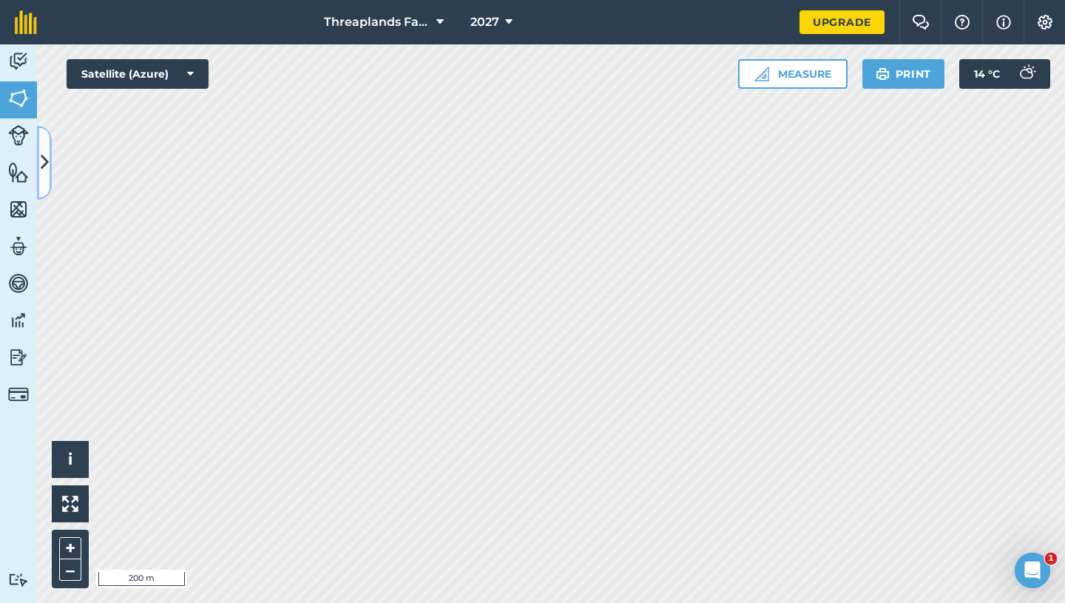
click at [44, 162] on icon at bounding box center [45, 162] width 8 height 26
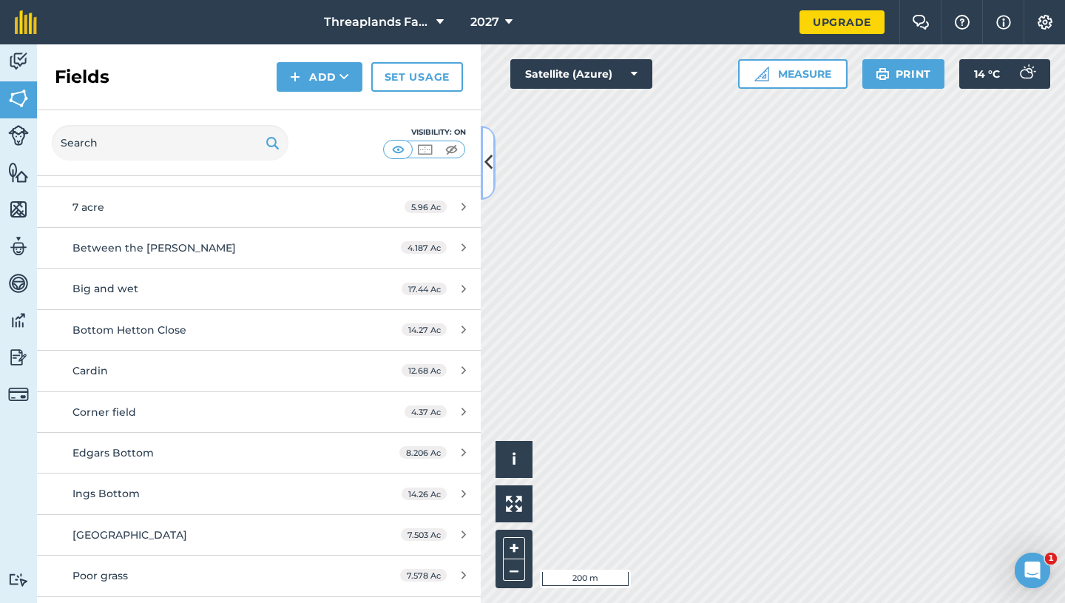
scroll to position [684, 0]
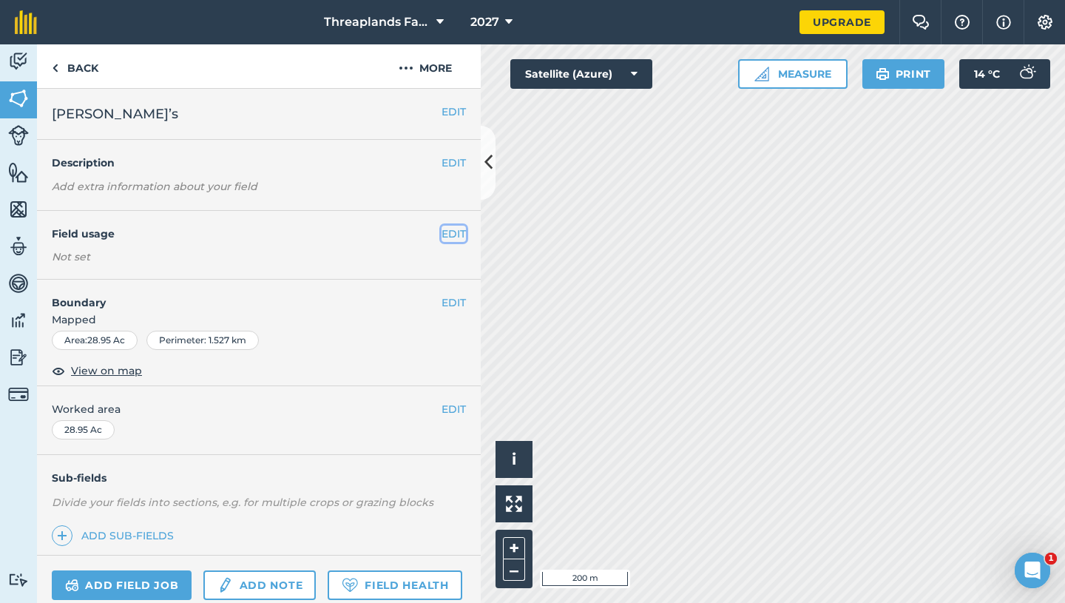
click at [449, 234] on button "EDIT" at bounding box center [454, 234] width 24 height 16
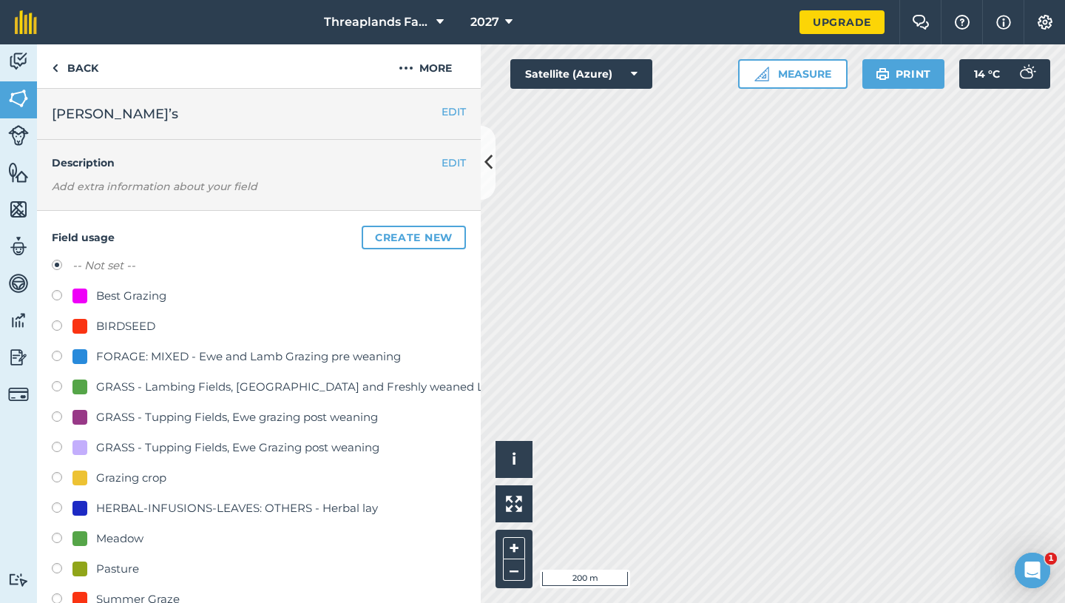
click at [57, 539] on label at bounding box center [62, 540] width 21 height 15
radio input "true"
radio input "false"
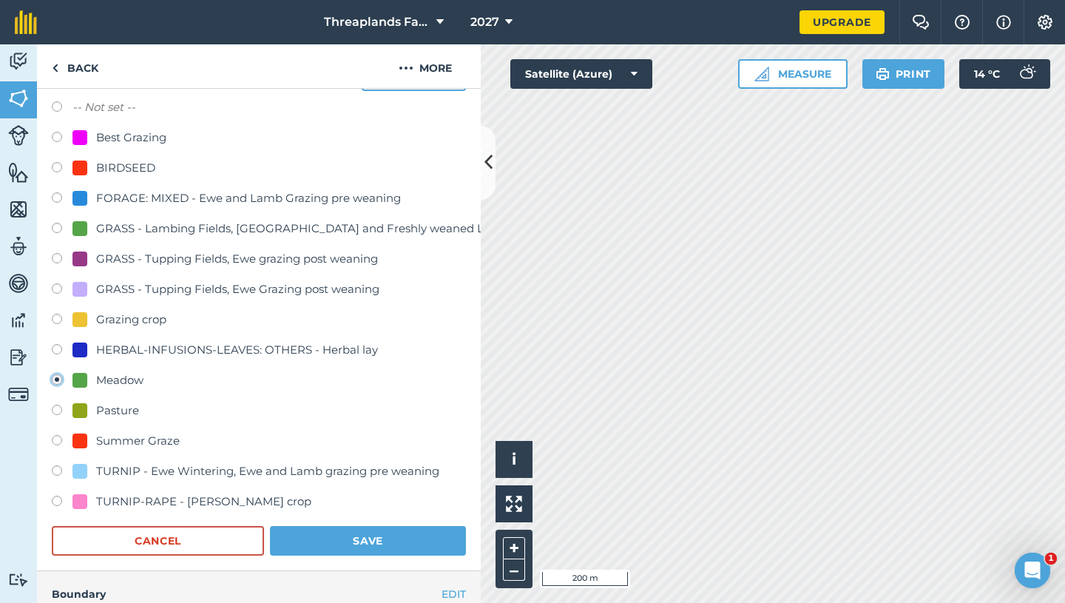
scroll to position [164, 0]
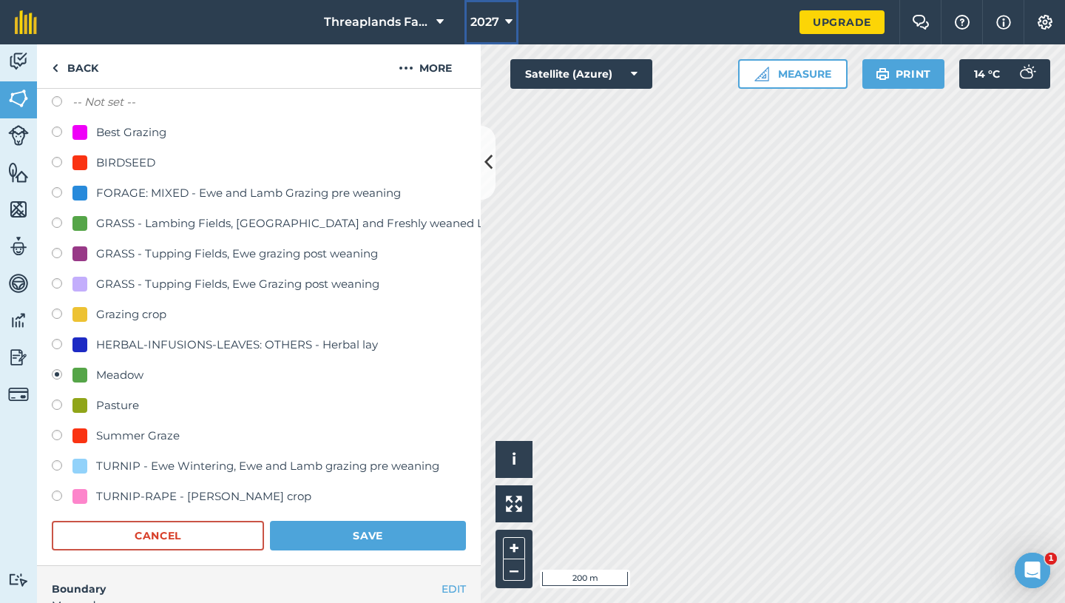
click at [490, 16] on span "2027" at bounding box center [485, 22] width 29 height 18
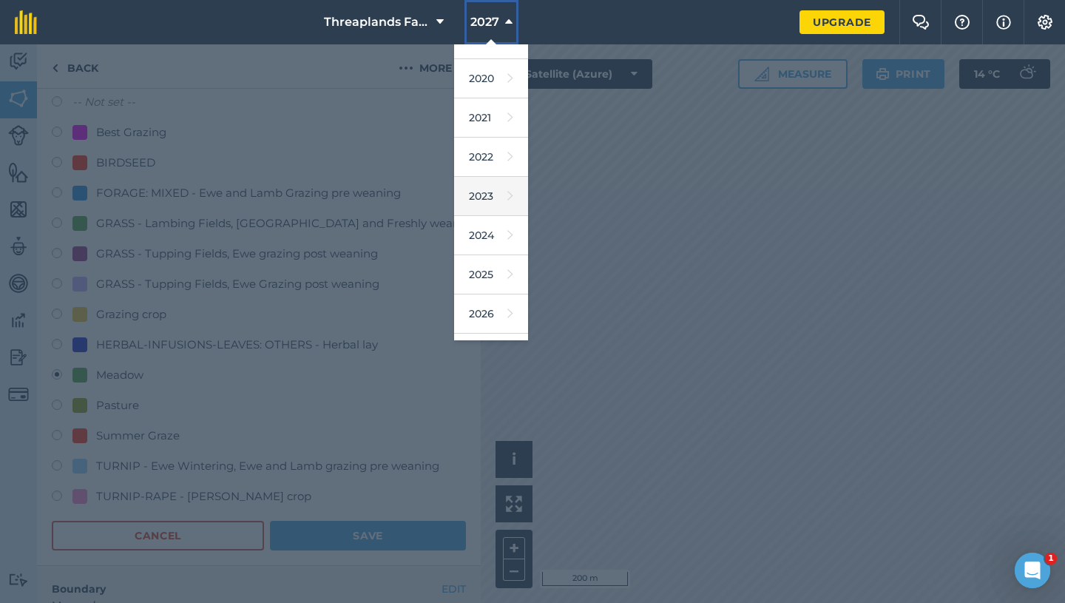
scroll to position [105, 0]
click at [505, 265] on link "2025" at bounding box center [491, 272] width 74 height 39
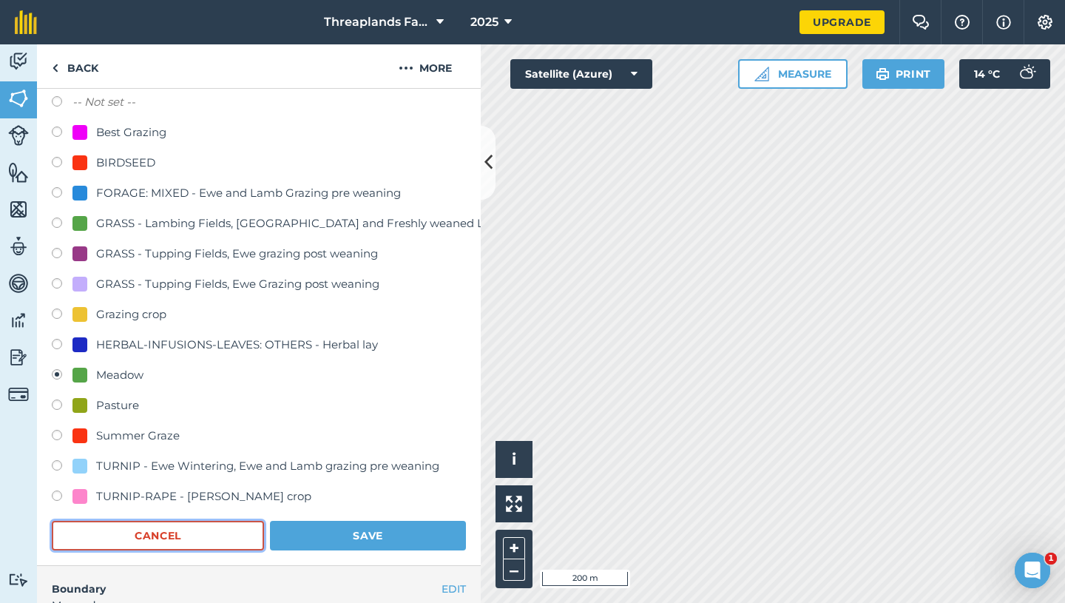
click at [229, 530] on button "Cancel" at bounding box center [158, 536] width 212 height 30
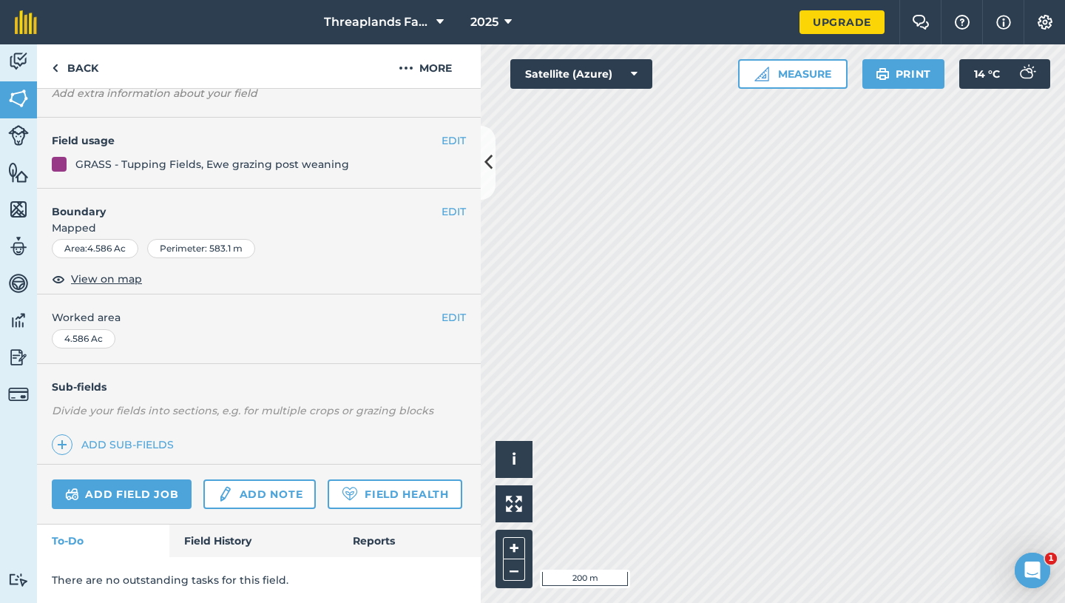
scroll to position [93, 0]
click at [500, 18] on button "2025" at bounding box center [491, 22] width 53 height 44
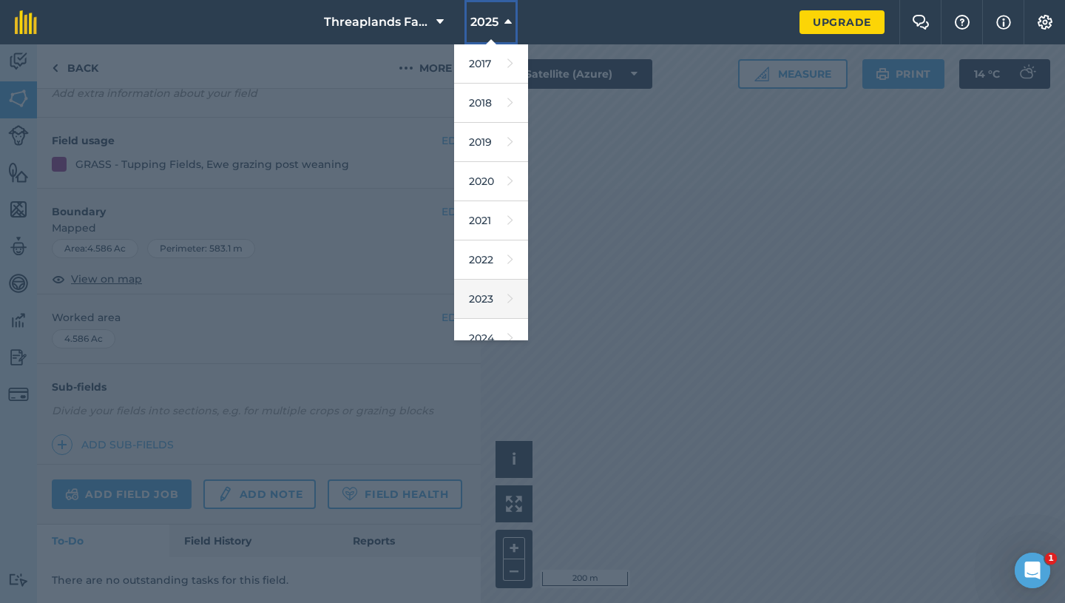
scroll to position [135, 0]
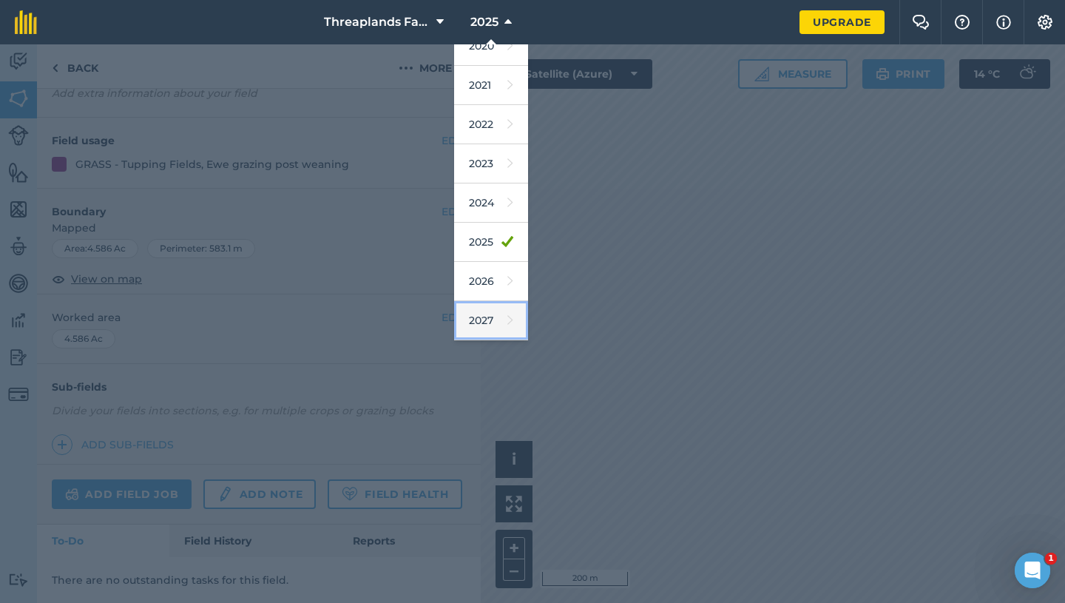
click at [503, 318] on link "2027" at bounding box center [491, 320] width 74 height 39
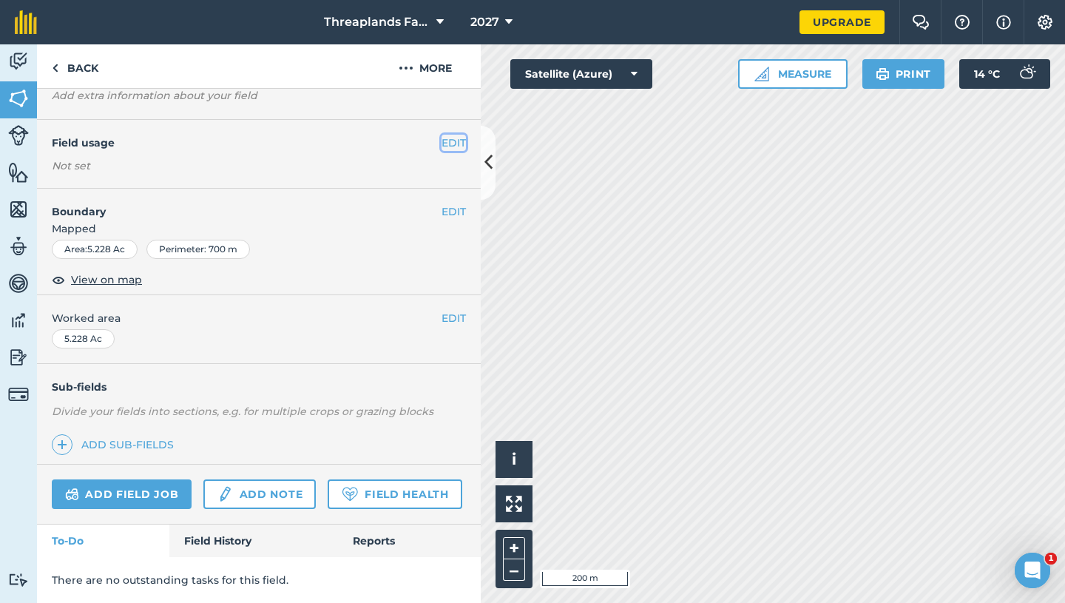
click at [453, 142] on button "EDIT" at bounding box center [454, 143] width 24 height 16
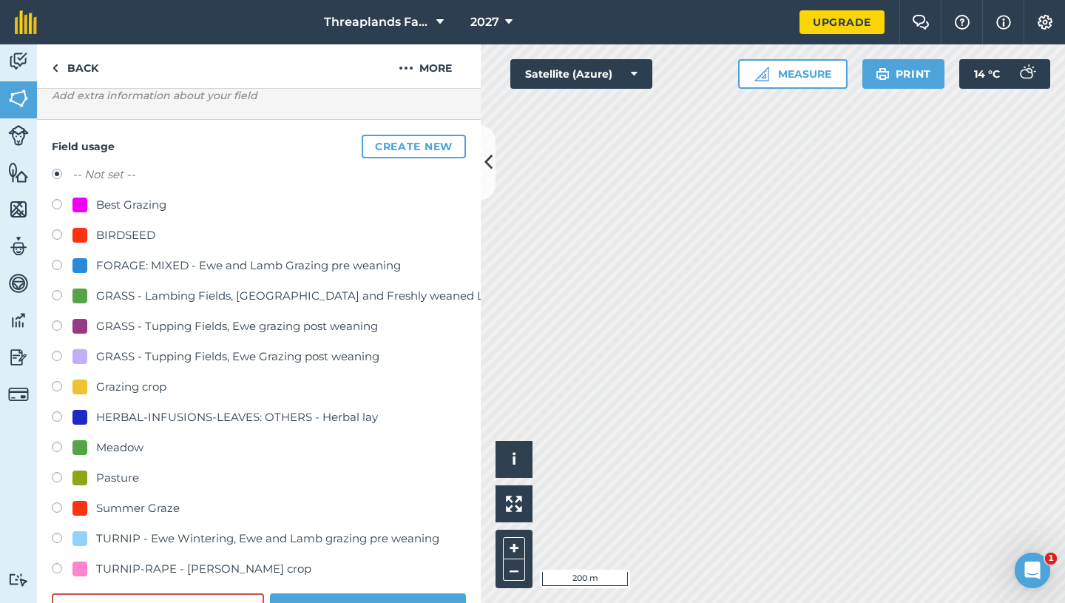
click at [111, 330] on div "GRASS - Tupping Fields, Ewe grazing post weaning" at bounding box center [237, 326] width 282 height 18
radio input "true"
radio input "false"
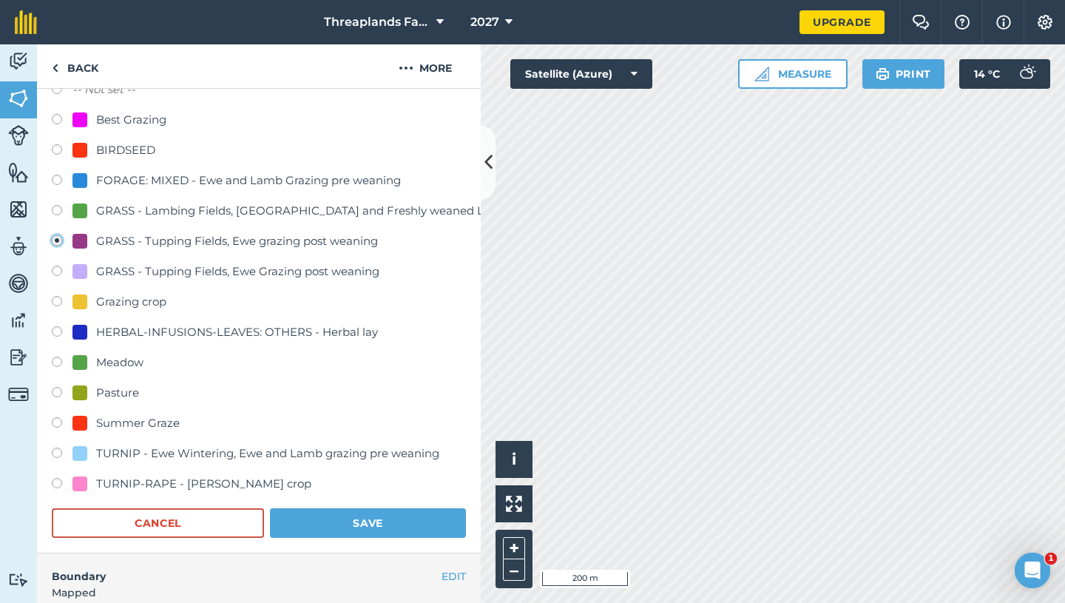
scroll to position [178, 0]
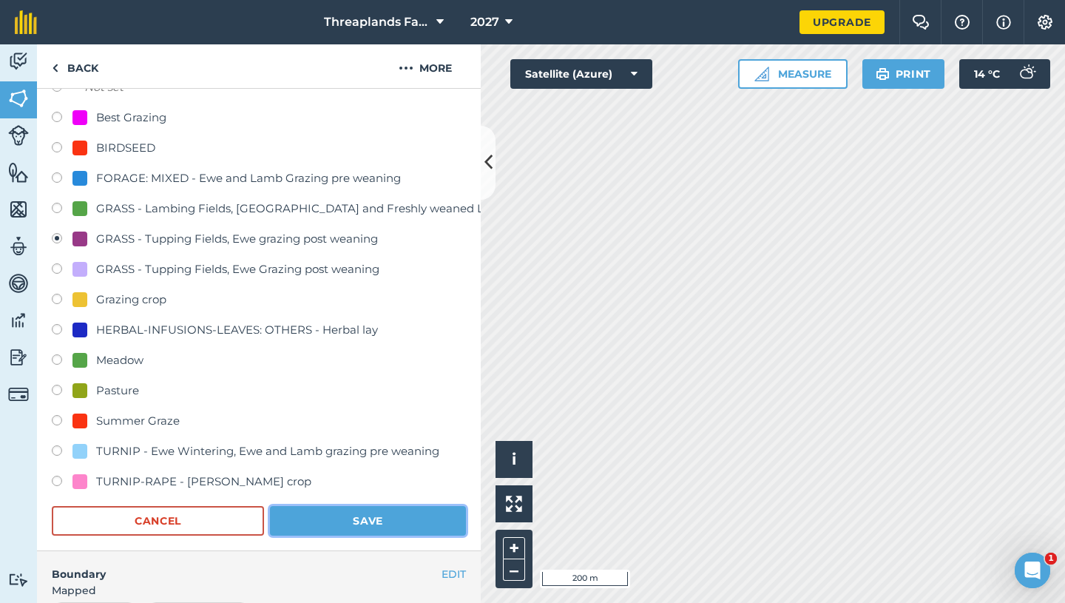
click at [405, 525] on button "Save" at bounding box center [368, 521] width 196 height 30
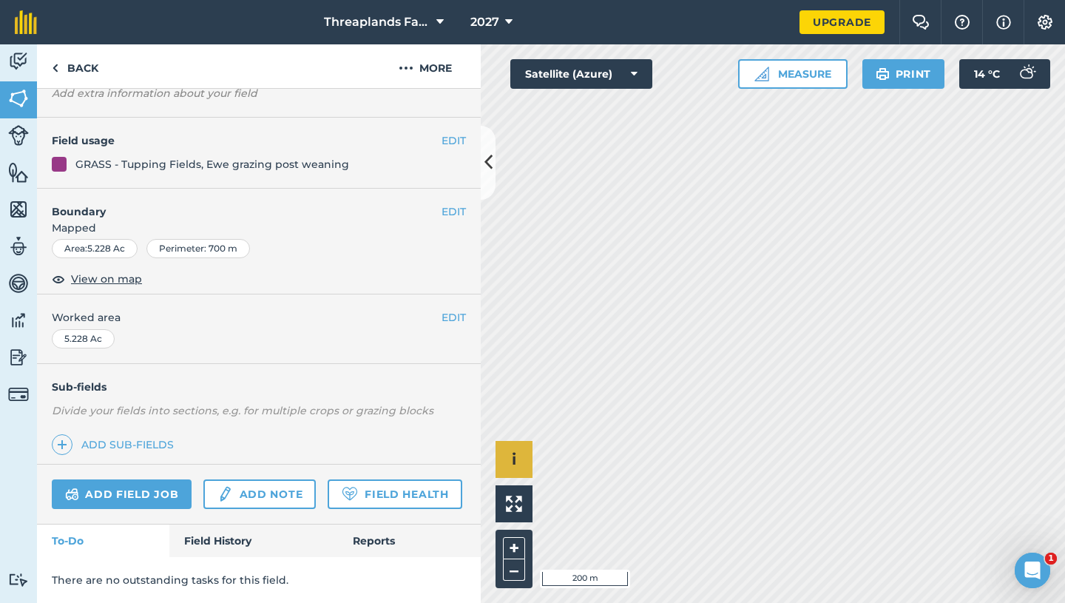
scroll to position [93, 0]
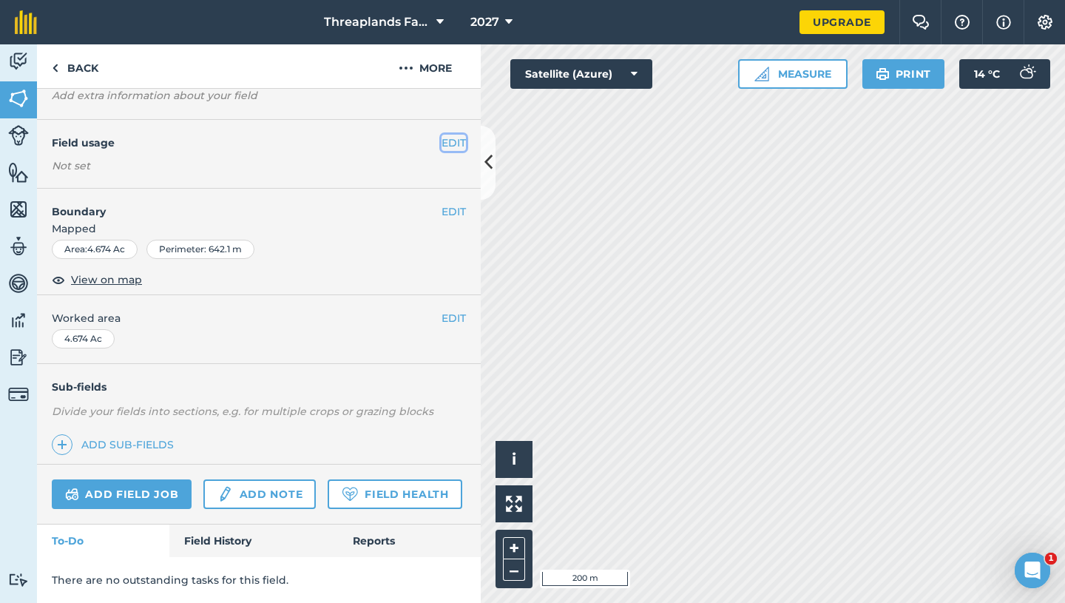
click at [459, 142] on button "EDIT" at bounding box center [454, 143] width 24 height 16
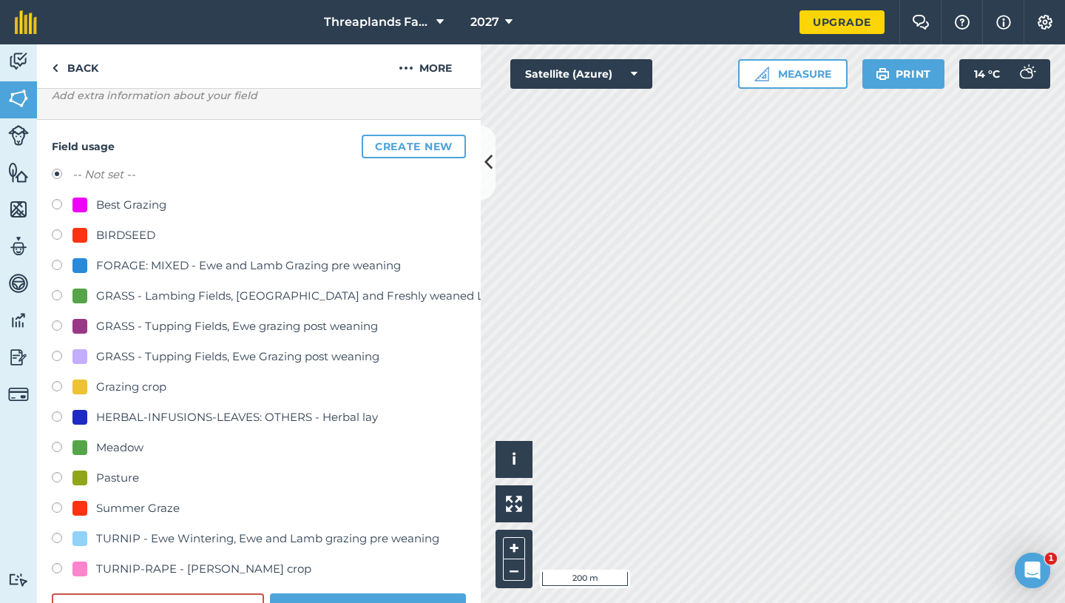
click at [299, 326] on div "GRASS - Tupping Fields, Ewe grazing post weaning" at bounding box center [237, 326] width 282 height 18
radio input "true"
radio input "false"
click at [361, 598] on button "Save" at bounding box center [368, 608] width 196 height 30
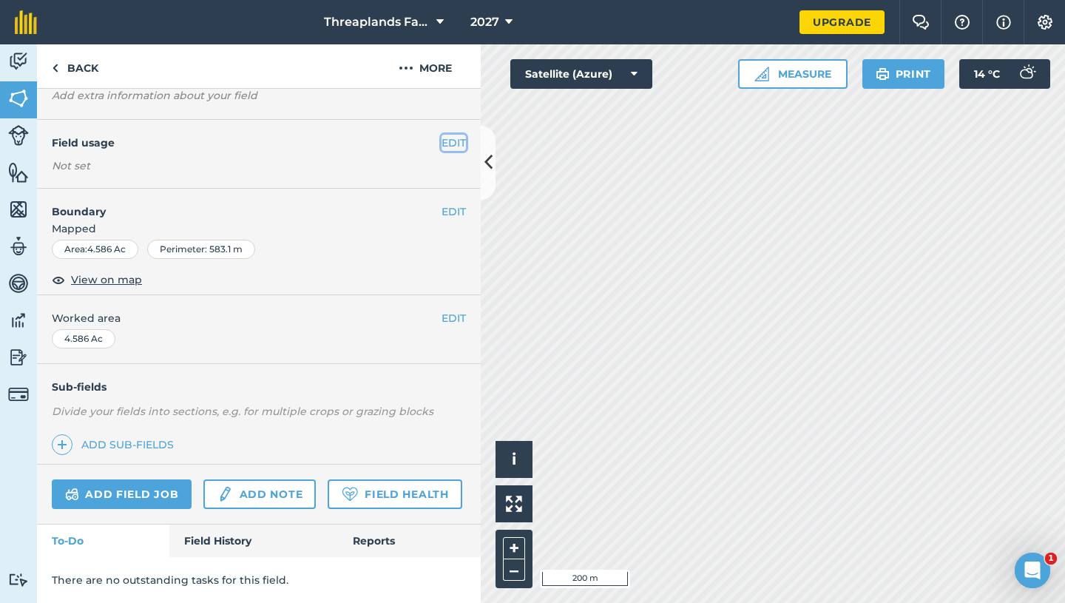
click at [454, 136] on button "EDIT" at bounding box center [454, 143] width 24 height 16
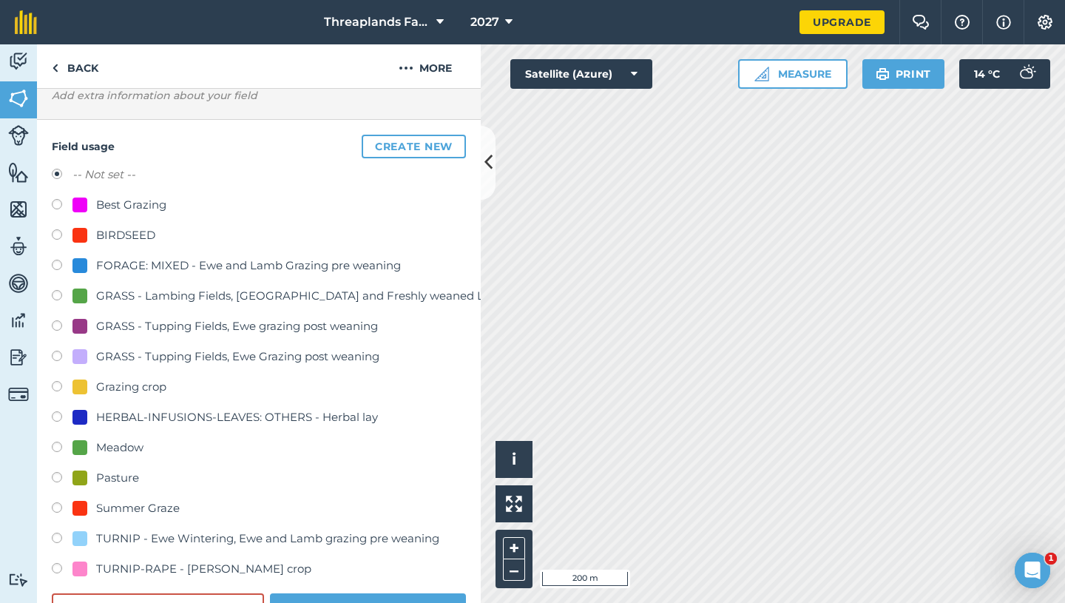
click at [257, 326] on div "GRASS - Tupping Fields, Ewe grazing post weaning" at bounding box center [237, 326] width 282 height 18
radio input "true"
radio input "false"
click at [351, 600] on button "Save" at bounding box center [368, 608] width 196 height 30
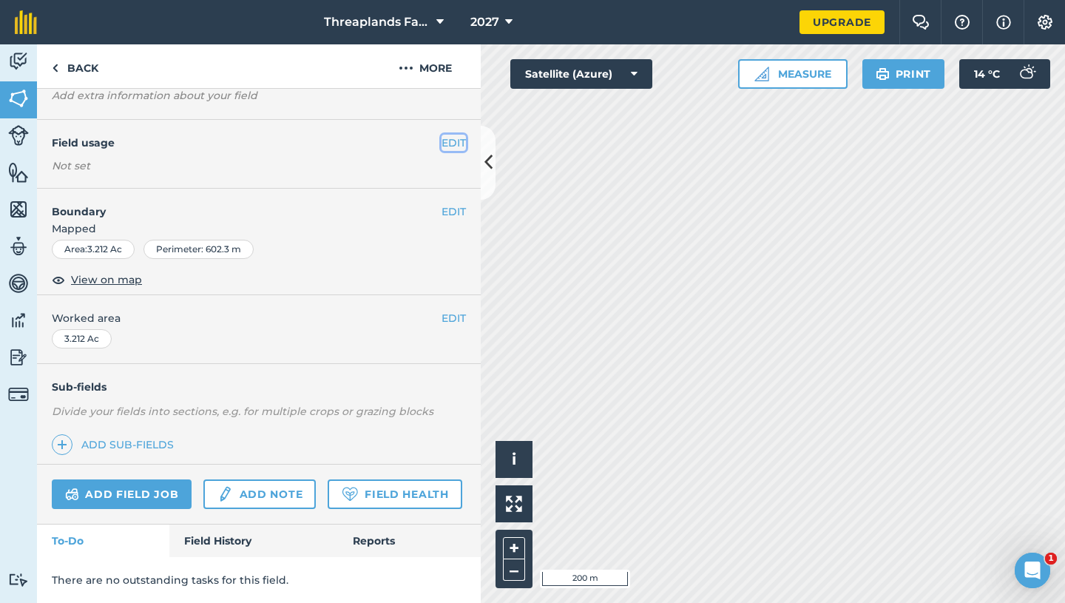
click at [454, 139] on button "EDIT" at bounding box center [454, 143] width 24 height 16
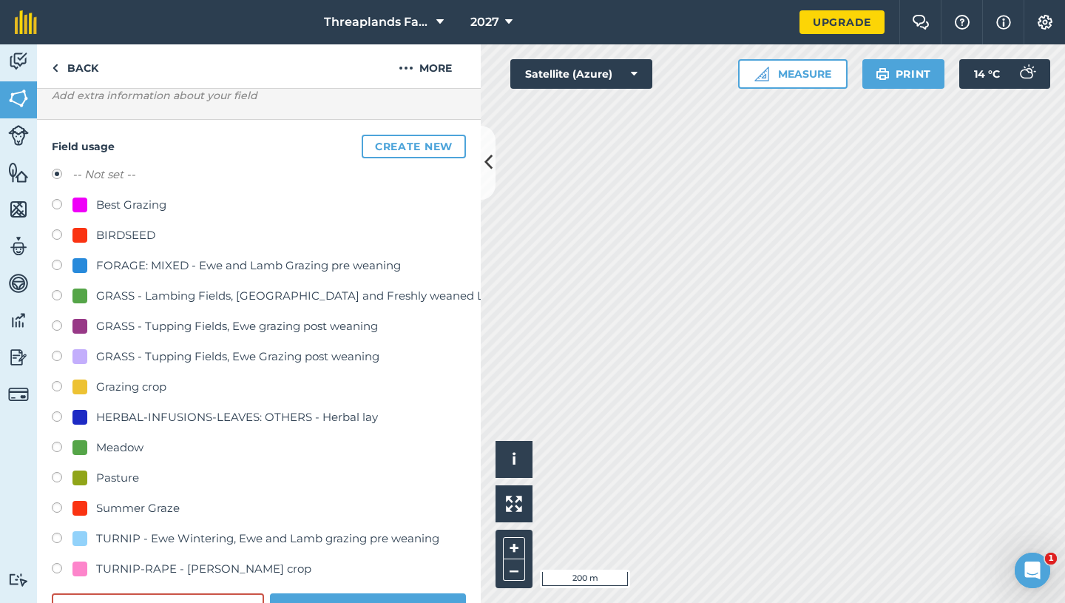
click at [257, 324] on div "GRASS - Tupping Fields, Ewe grazing post weaning" at bounding box center [237, 326] width 282 height 18
radio input "true"
radio input "false"
click at [356, 602] on button "Save" at bounding box center [368, 608] width 196 height 30
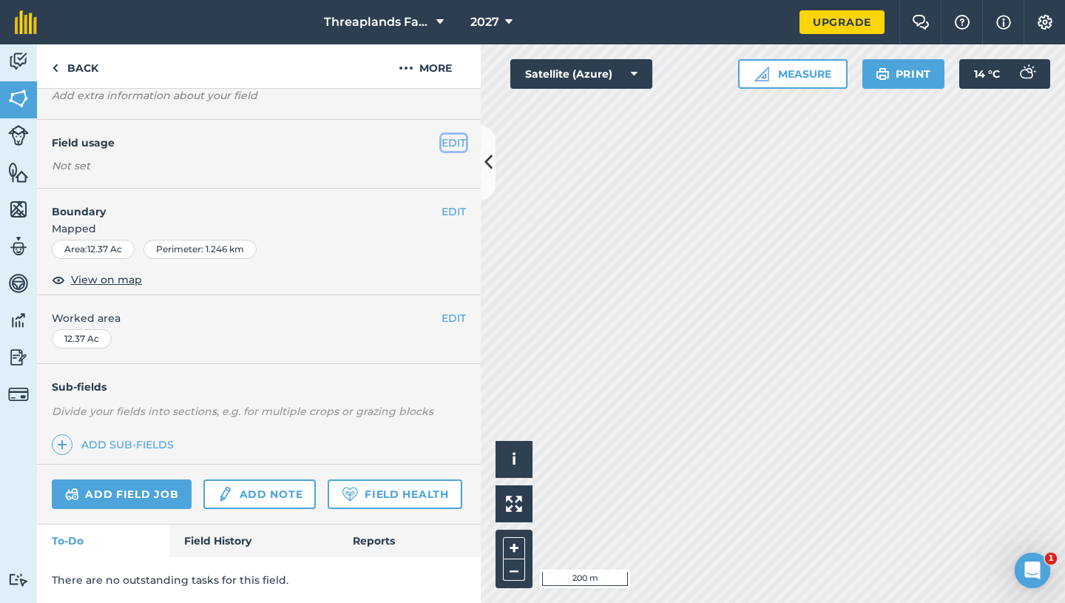
click at [453, 143] on button "EDIT" at bounding box center [454, 143] width 24 height 16
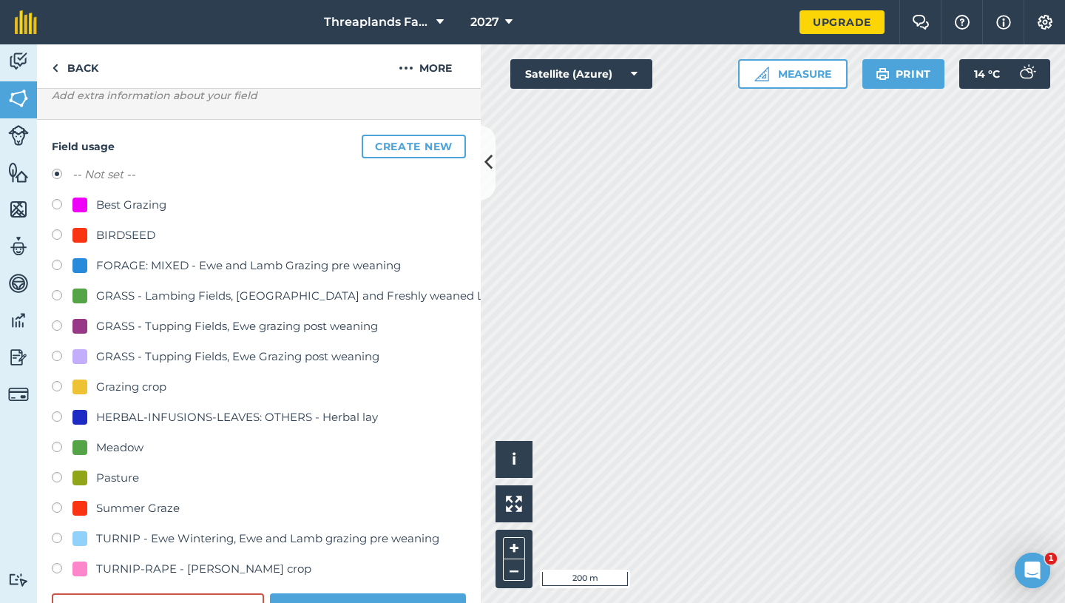
click at [286, 322] on div "GRASS - Tupping Fields, Ewe grazing post weaning" at bounding box center [237, 326] width 282 height 18
radio input "true"
radio input "false"
click at [354, 593] on button "Save" at bounding box center [368, 608] width 196 height 30
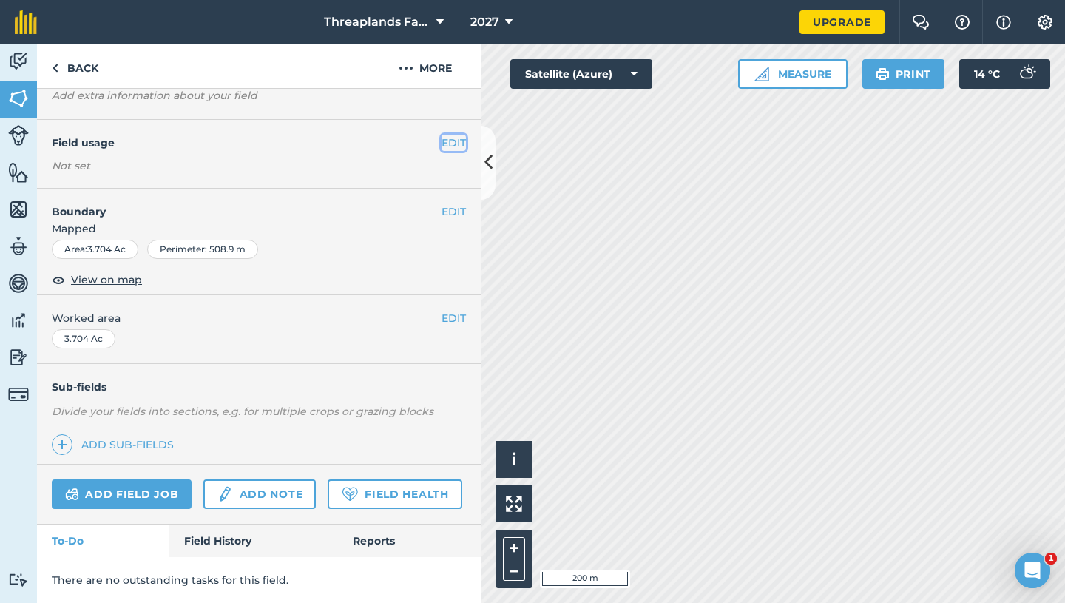
click at [455, 143] on button "EDIT" at bounding box center [454, 143] width 24 height 16
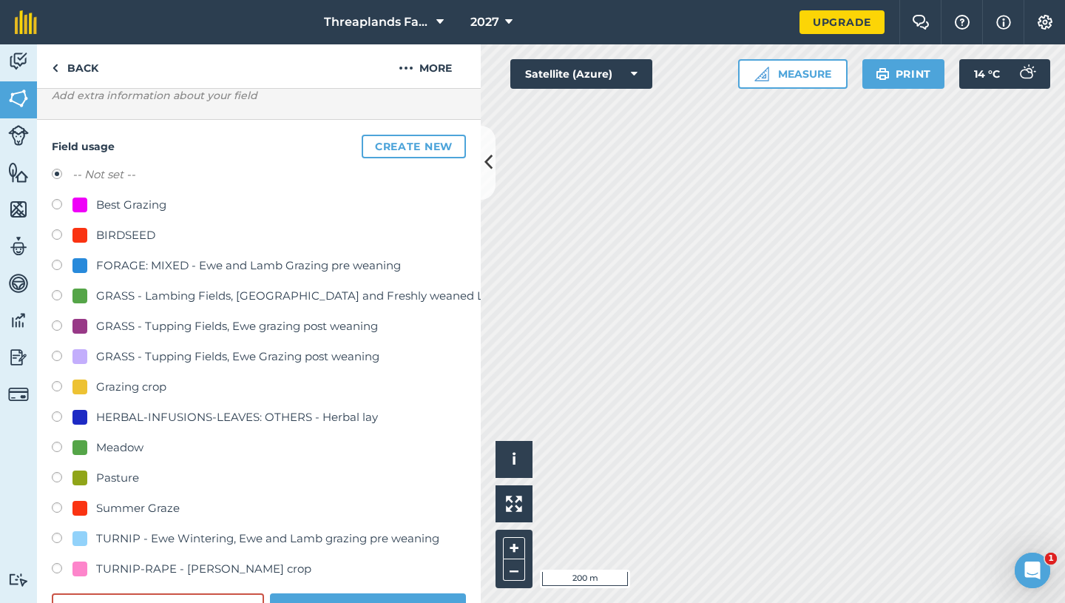
click at [319, 326] on div "GRASS - Tupping Fields, Ewe grazing post weaning" at bounding box center [237, 326] width 282 height 18
radio input "true"
radio input "false"
click at [363, 596] on button "Save" at bounding box center [368, 608] width 196 height 30
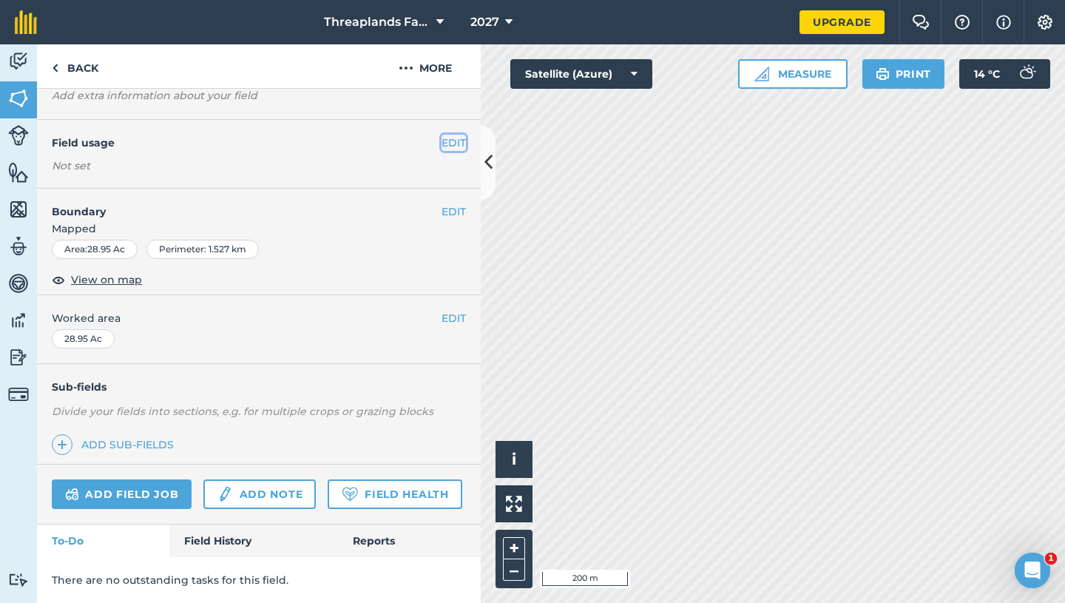
click at [451, 137] on button "EDIT" at bounding box center [454, 143] width 24 height 16
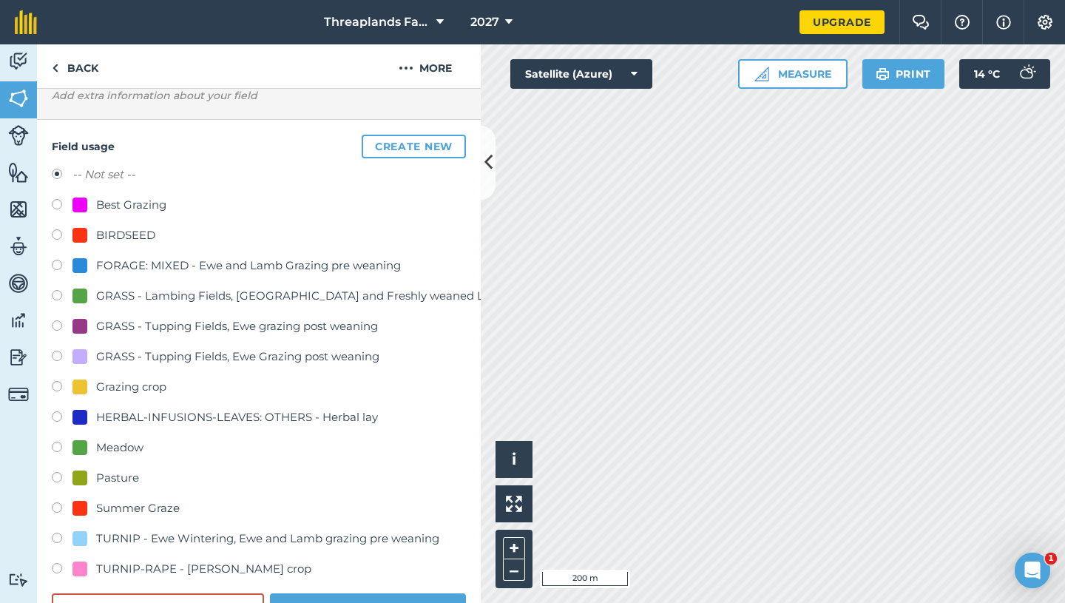
click at [295, 320] on div "GRASS - Tupping Fields, Ewe grazing post weaning" at bounding box center [237, 326] width 282 height 18
radio input "true"
radio input "false"
click at [334, 601] on button "Save" at bounding box center [368, 608] width 196 height 30
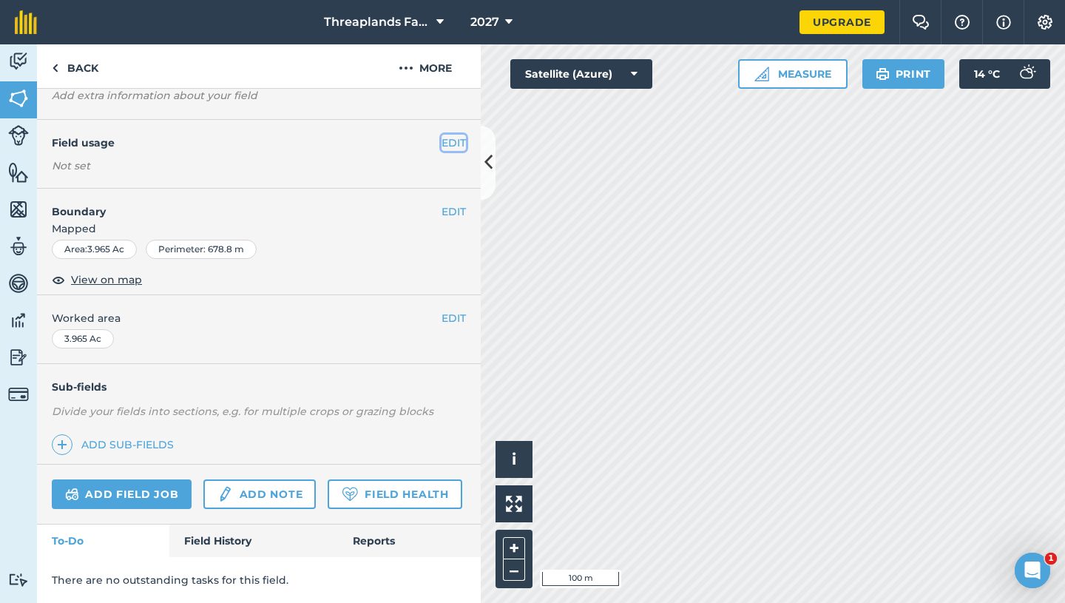
click at [457, 142] on button "EDIT" at bounding box center [454, 143] width 24 height 16
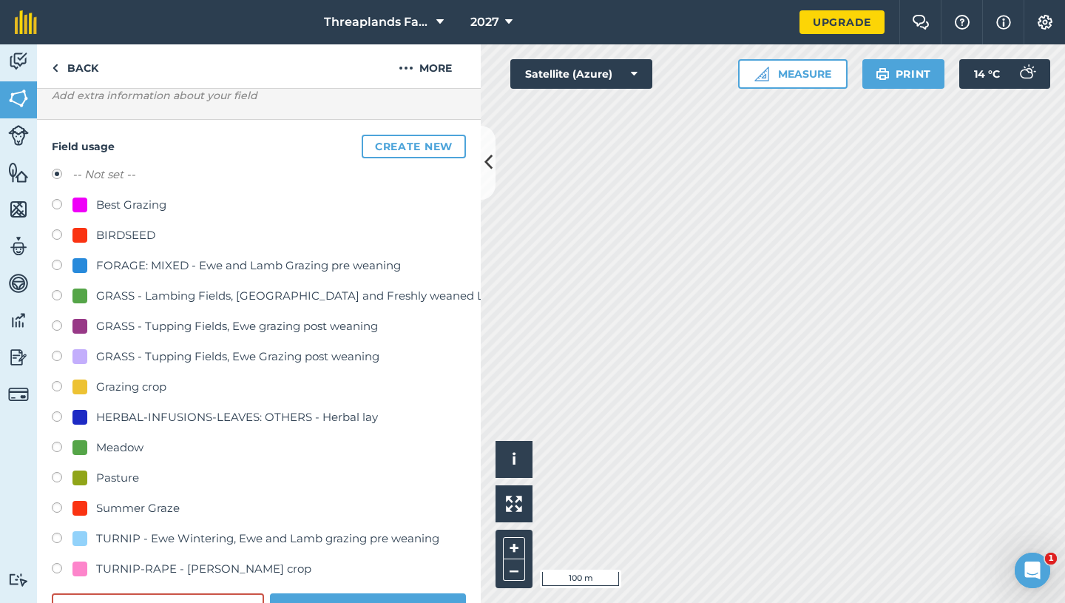
click at [274, 320] on div "GRASS - Tupping Fields, Ewe grazing post weaning" at bounding box center [237, 326] width 282 height 18
radio input "true"
radio input "false"
click at [352, 599] on button "Save" at bounding box center [368, 608] width 196 height 30
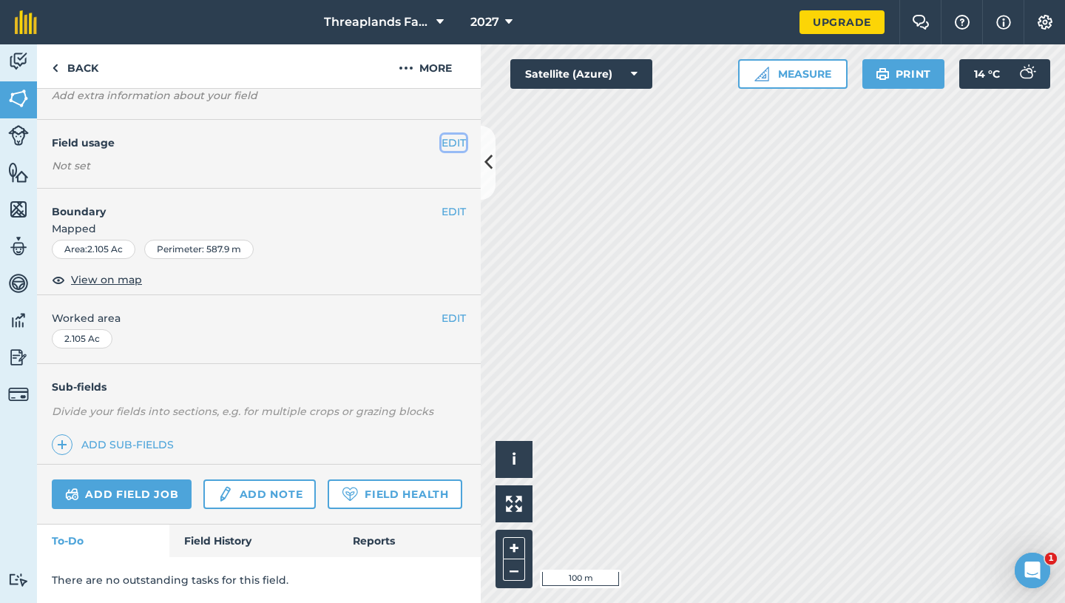
click at [455, 142] on button "EDIT" at bounding box center [454, 143] width 24 height 16
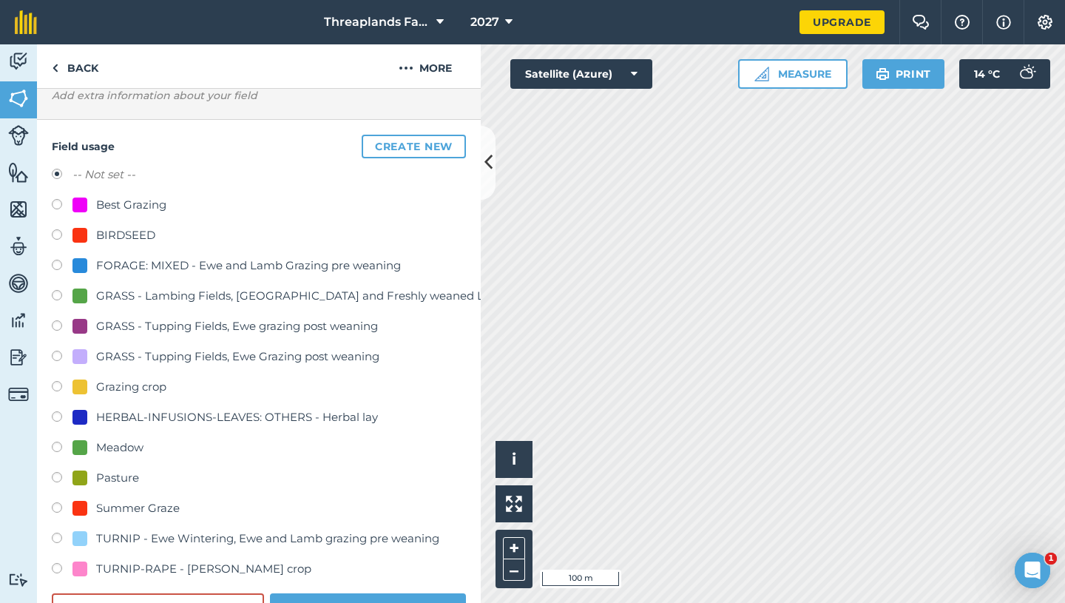
click at [266, 323] on div "GRASS - Tupping Fields, Ewe grazing post weaning" at bounding box center [237, 326] width 282 height 18
radio input "true"
radio input "false"
click at [346, 598] on button "Save" at bounding box center [368, 608] width 196 height 30
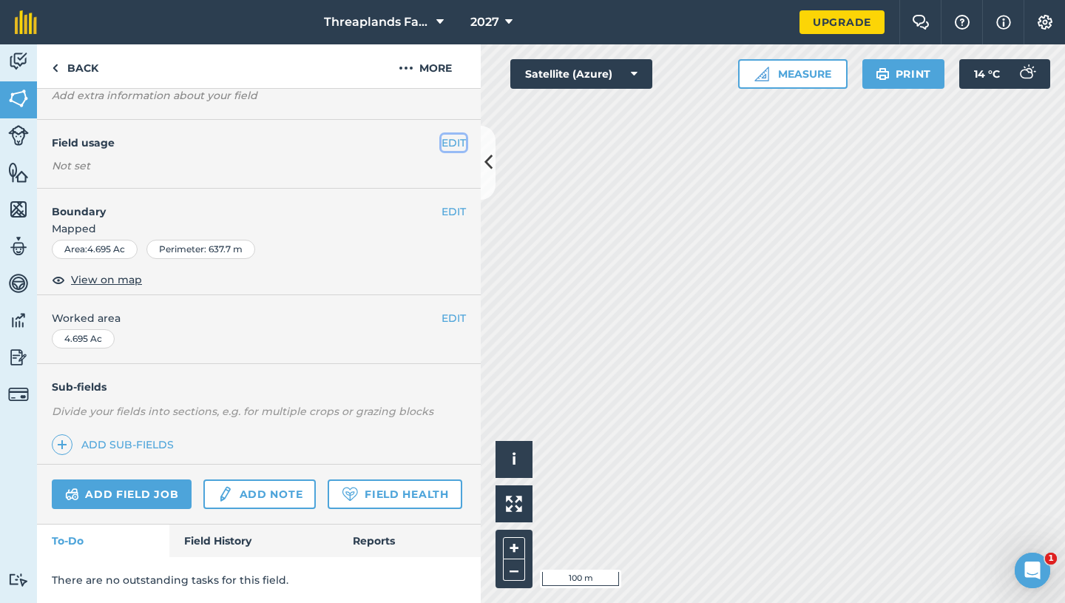
click at [456, 140] on button "EDIT" at bounding box center [454, 143] width 24 height 16
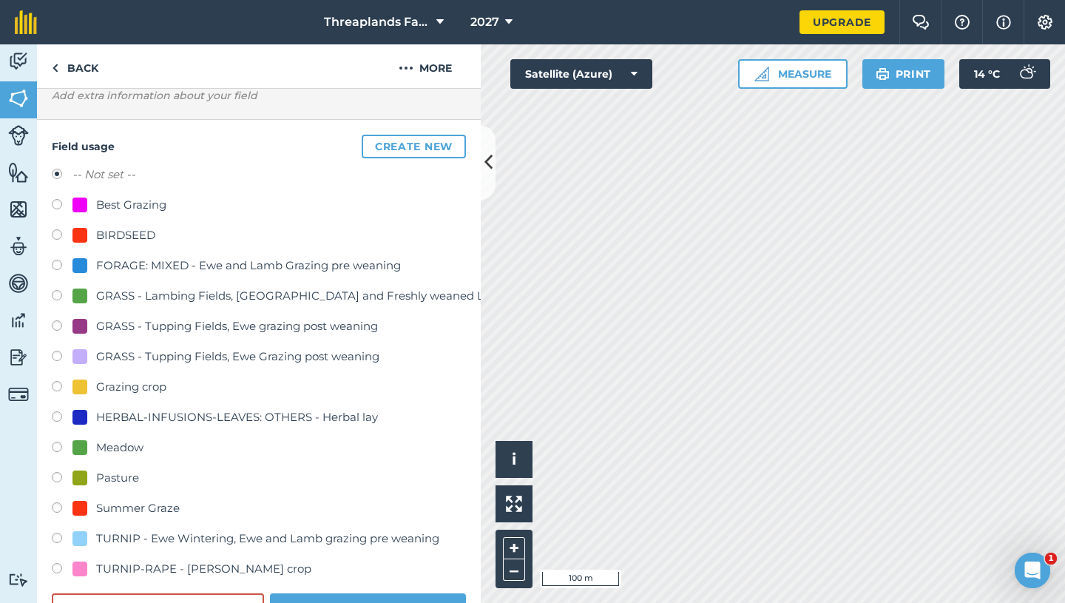
click at [327, 330] on div "GRASS - Tupping Fields, Ewe grazing post weaning" at bounding box center [237, 326] width 282 height 18
radio input "true"
radio input "false"
click at [346, 596] on button "Save" at bounding box center [368, 608] width 196 height 30
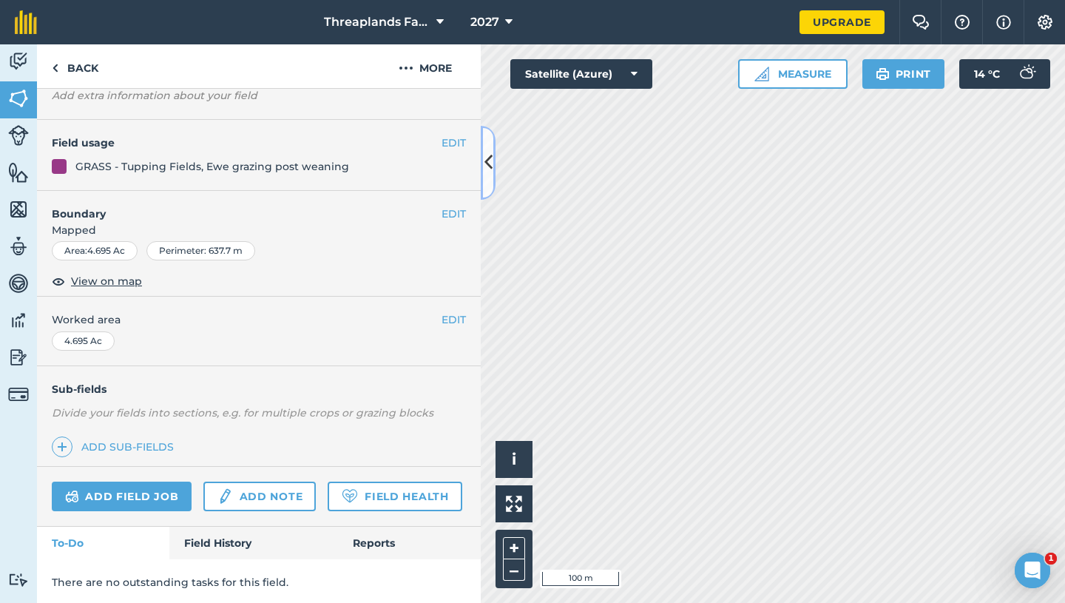
click at [491, 167] on icon at bounding box center [489, 162] width 8 height 26
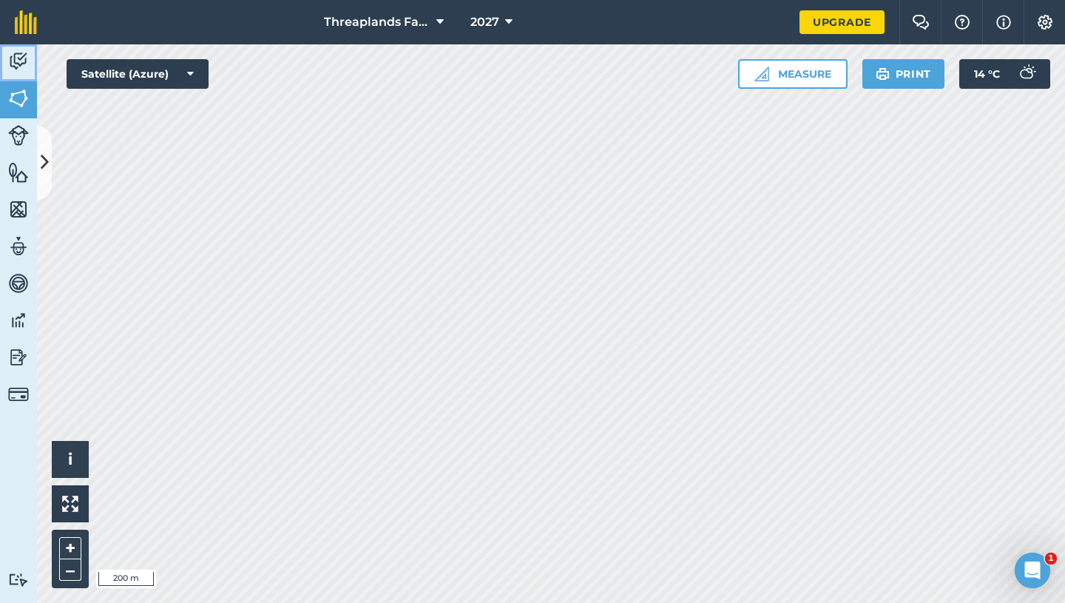
click at [21, 57] on img at bounding box center [18, 61] width 21 height 22
click at [45, 155] on icon at bounding box center [45, 162] width 8 height 26
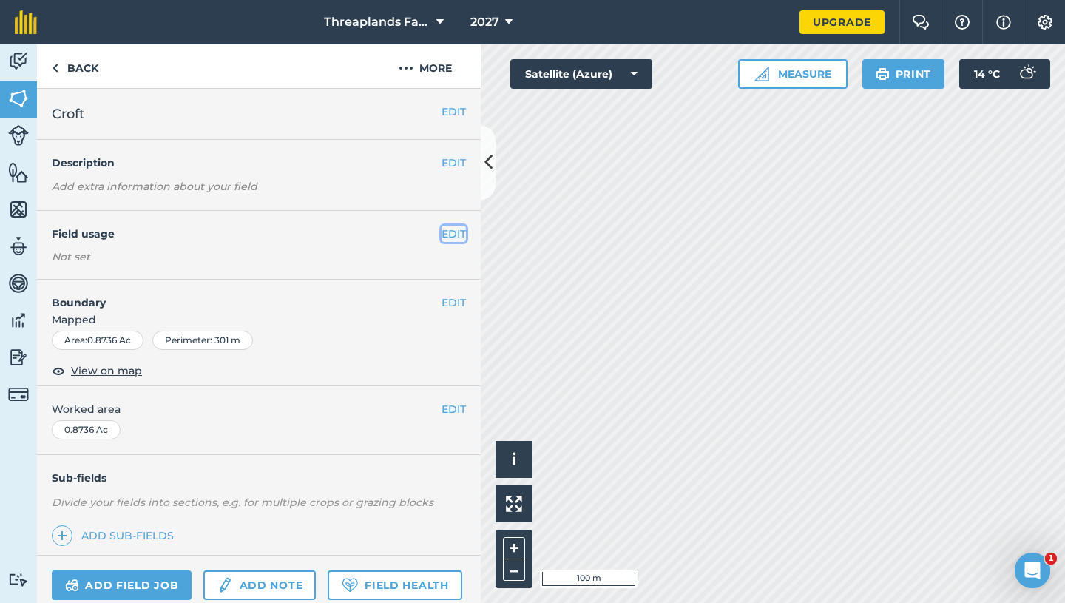
click at [454, 232] on button "EDIT" at bounding box center [454, 234] width 24 height 16
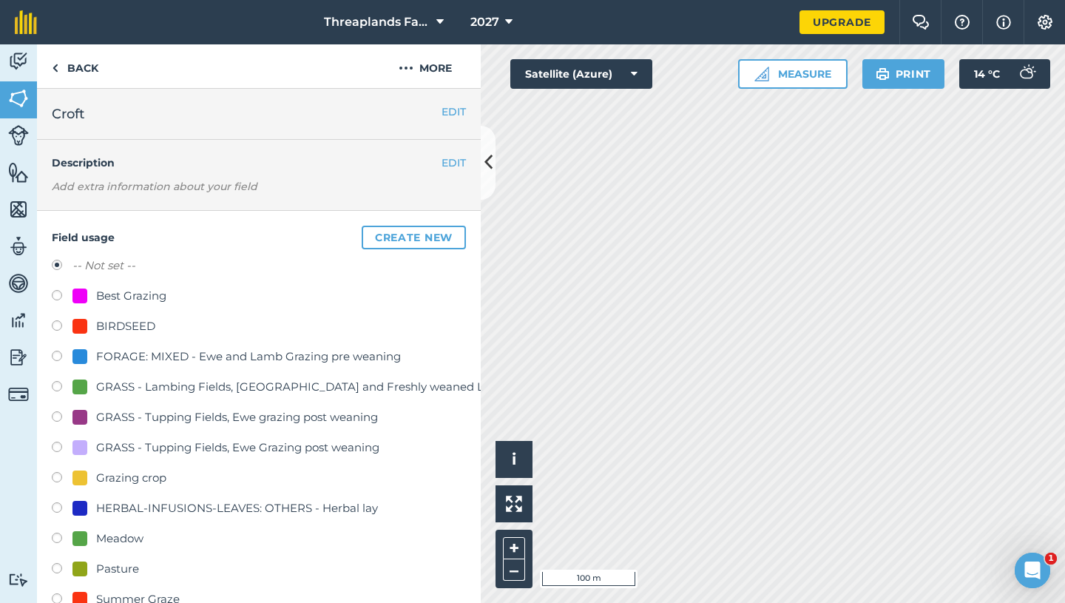
click at [200, 414] on div "GRASS - Tupping Fields, Ewe grazing post weaning" at bounding box center [237, 417] width 282 height 18
radio input "true"
radio input "false"
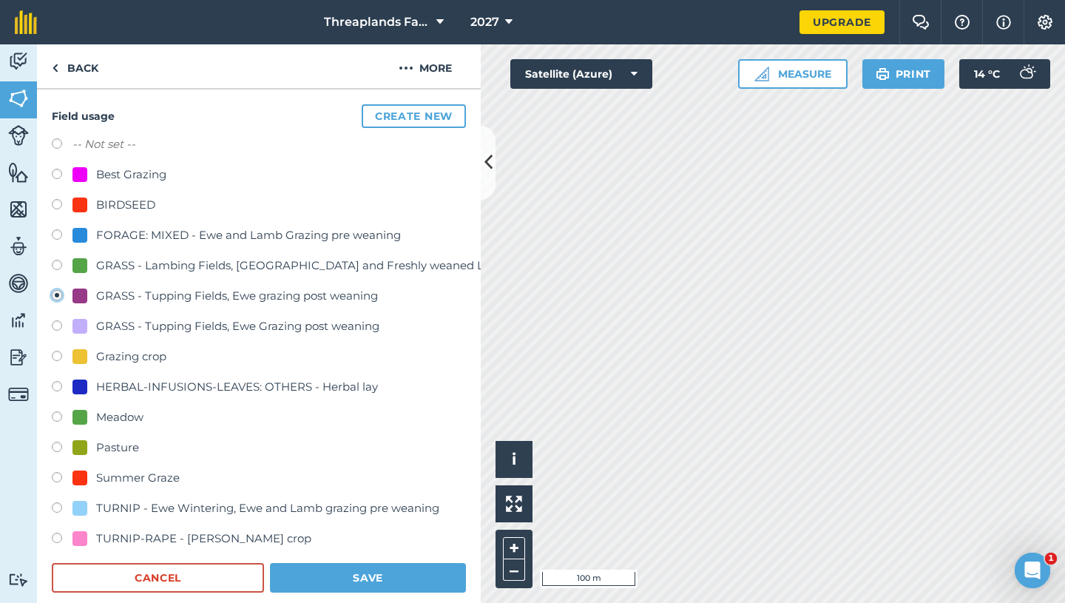
scroll to position [135, 0]
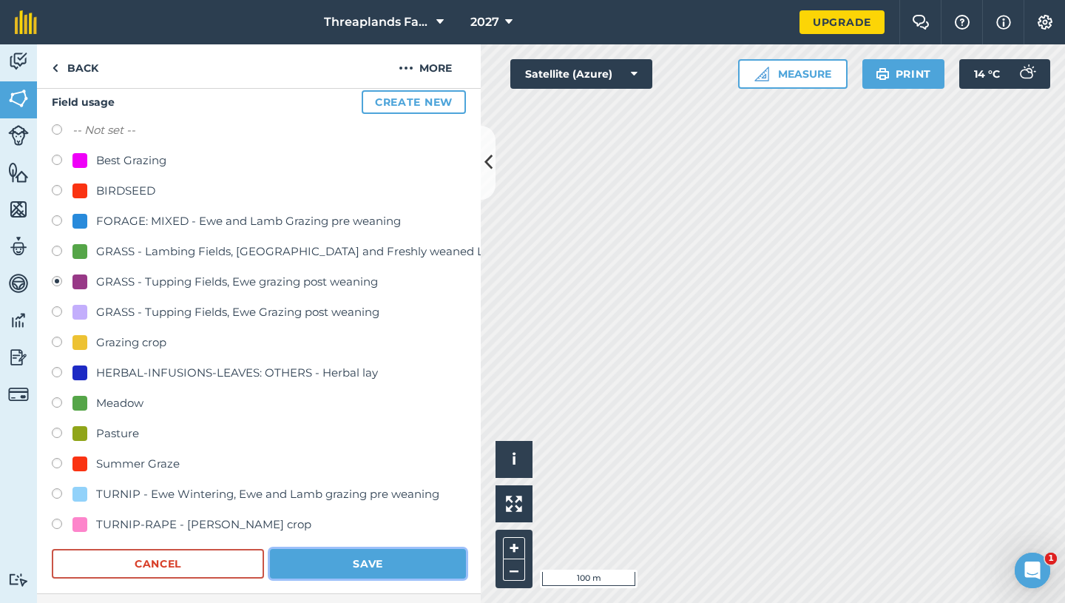
click at [344, 562] on button "Save" at bounding box center [368, 564] width 196 height 30
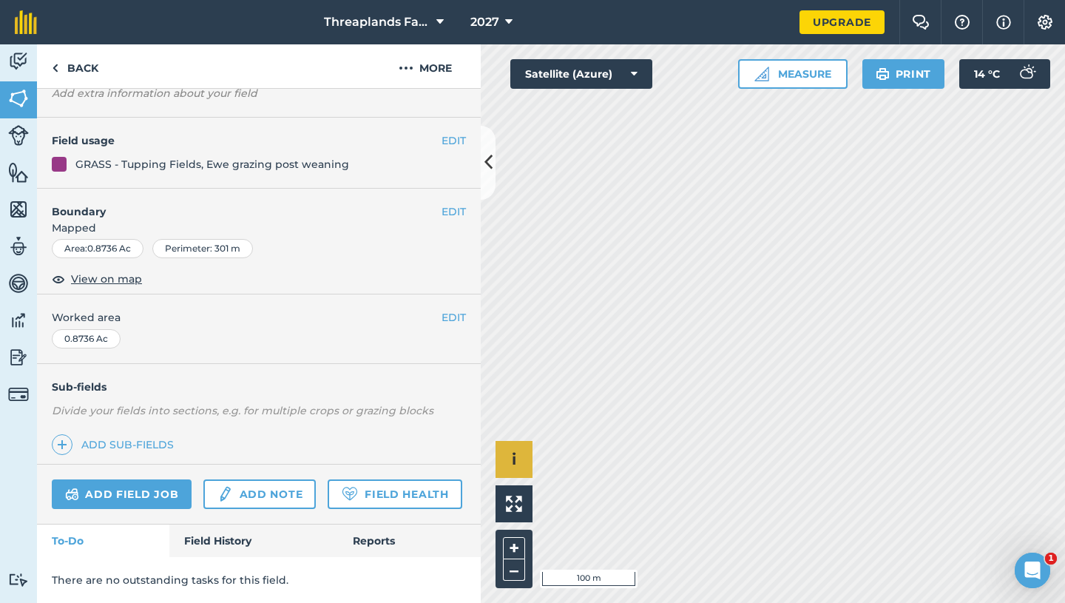
scroll to position [93, 0]
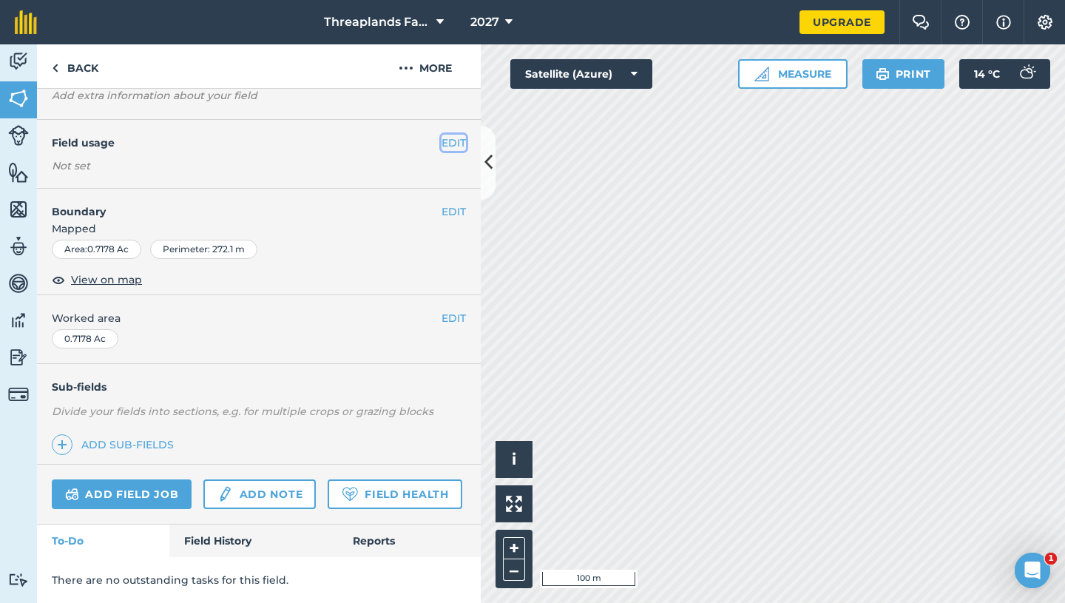
click at [451, 146] on button "EDIT" at bounding box center [454, 143] width 24 height 16
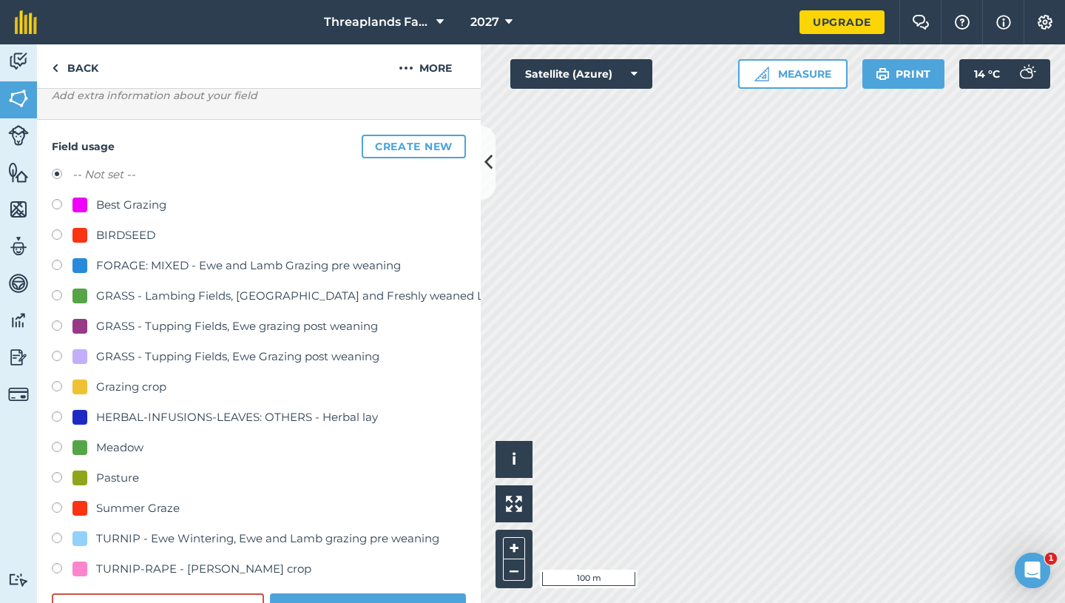
click at [166, 330] on div "GRASS - Tupping Fields, Ewe grazing post weaning" at bounding box center [237, 326] width 282 height 18
radio input "true"
radio input "false"
click at [408, 602] on button "Save" at bounding box center [368, 608] width 196 height 30
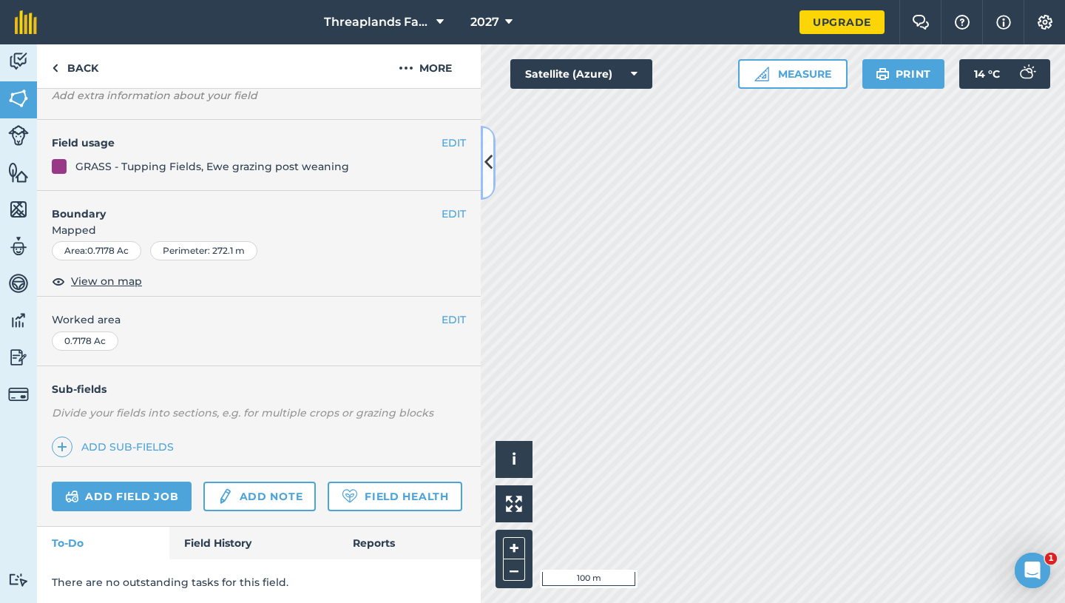
click at [489, 164] on icon at bounding box center [489, 162] width 8 height 26
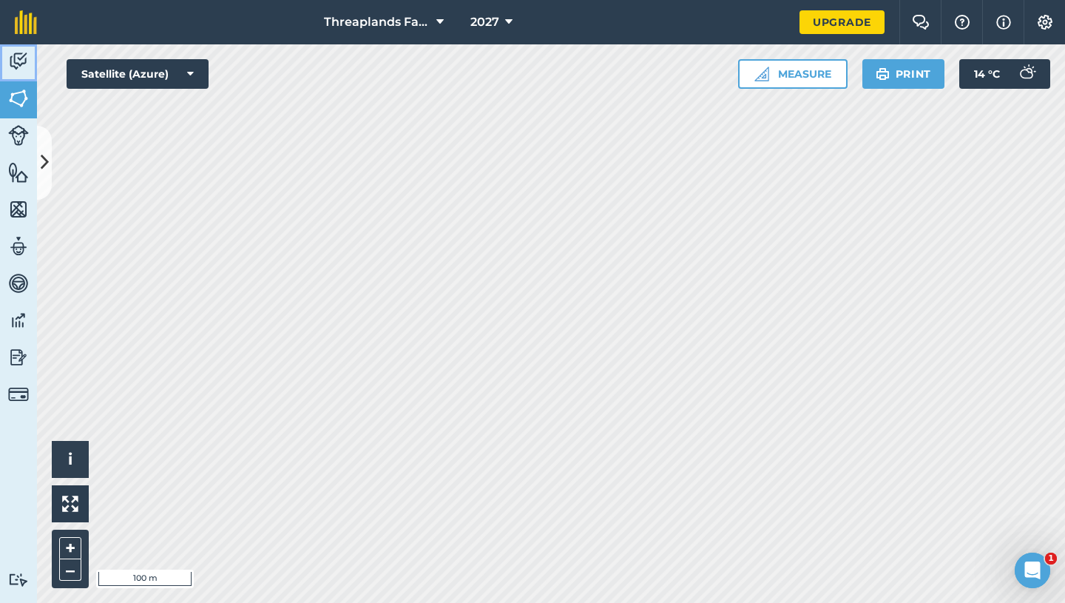
click at [26, 55] on img at bounding box center [18, 61] width 21 height 22
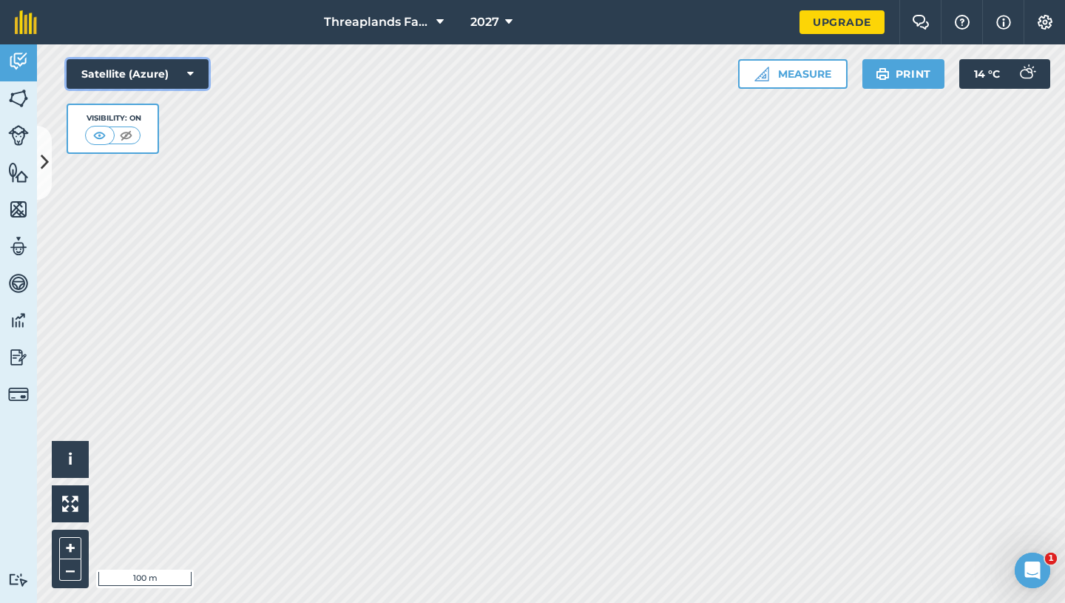
click at [164, 75] on button "Satellite (Azure)" at bounding box center [138, 74] width 142 height 30
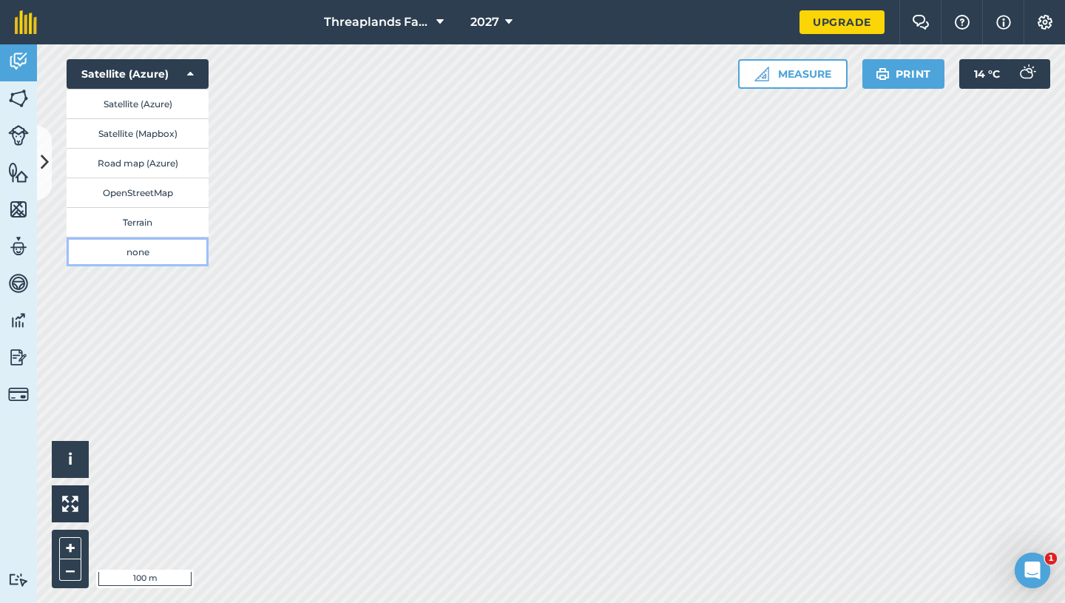
click at [169, 255] on button "none" at bounding box center [138, 252] width 142 height 30
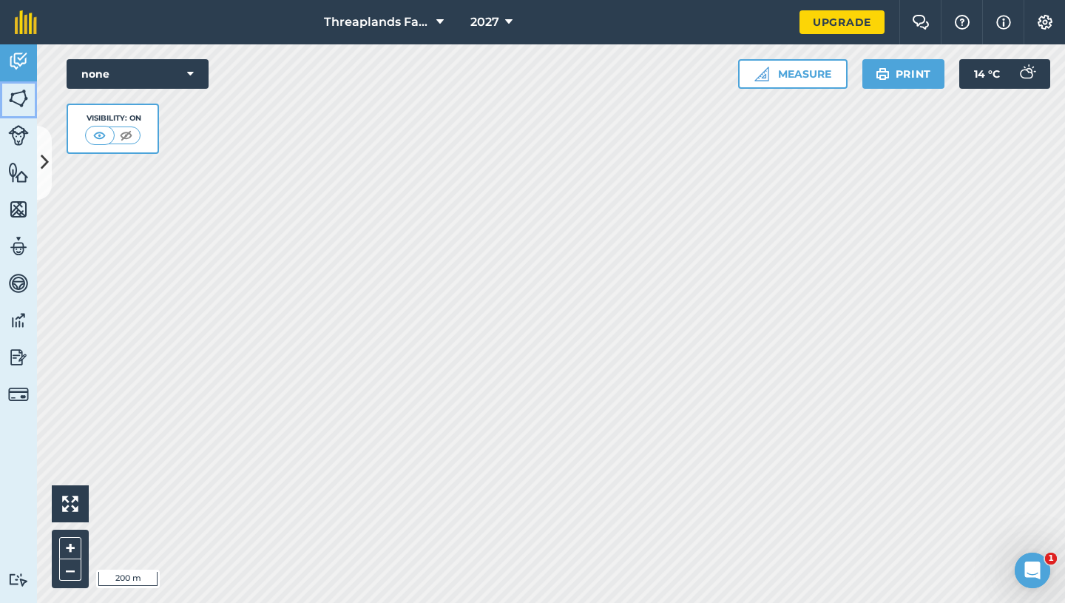
click at [21, 103] on img at bounding box center [18, 98] width 21 height 22
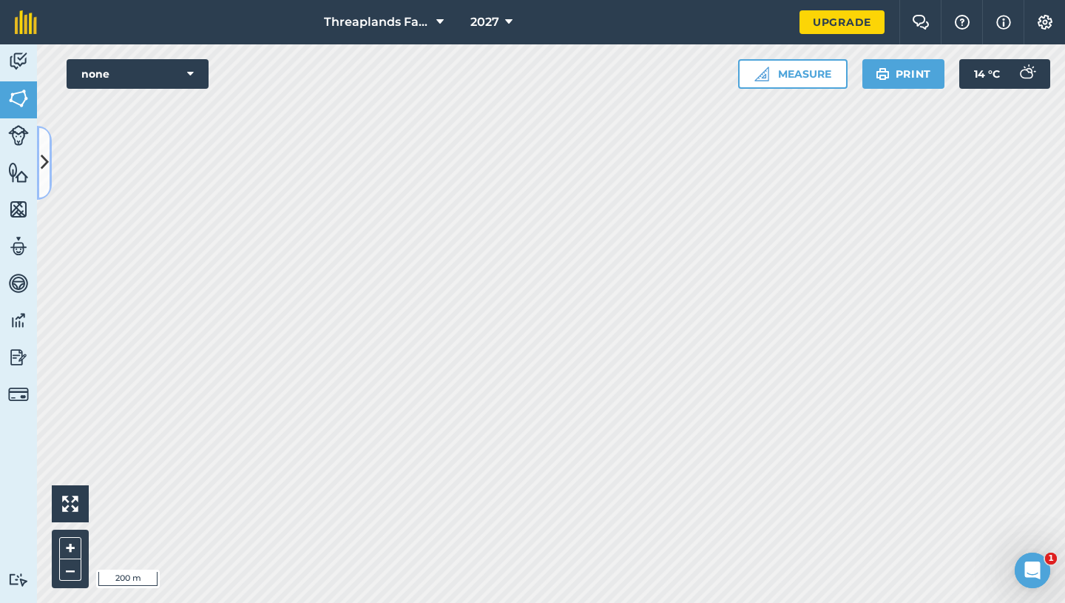
click at [42, 158] on icon at bounding box center [45, 162] width 8 height 26
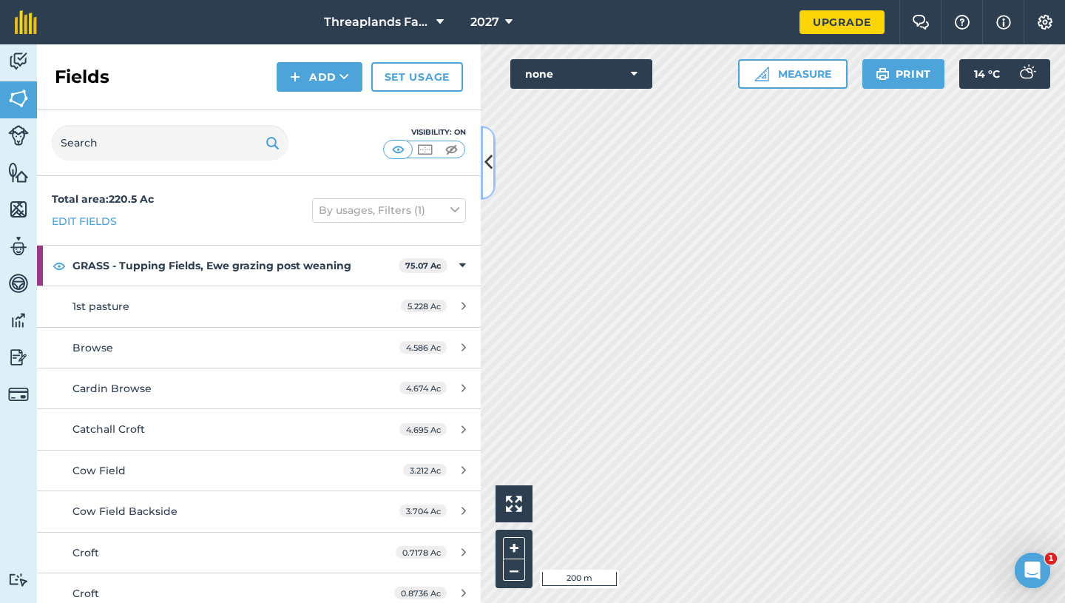
click at [482, 166] on button at bounding box center [488, 163] width 15 height 74
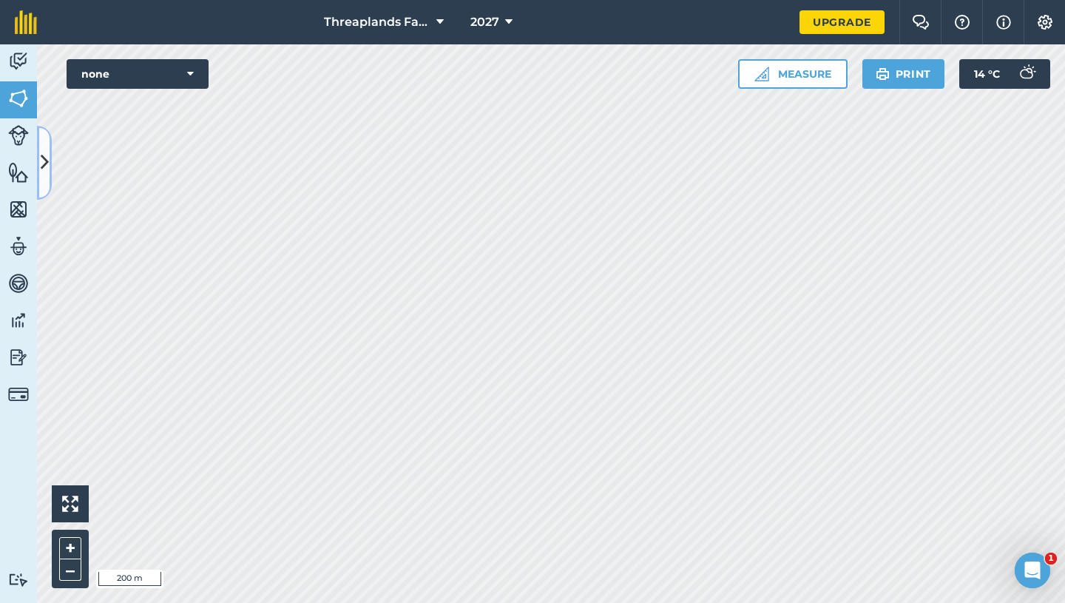
click at [44, 155] on icon at bounding box center [45, 162] width 8 height 26
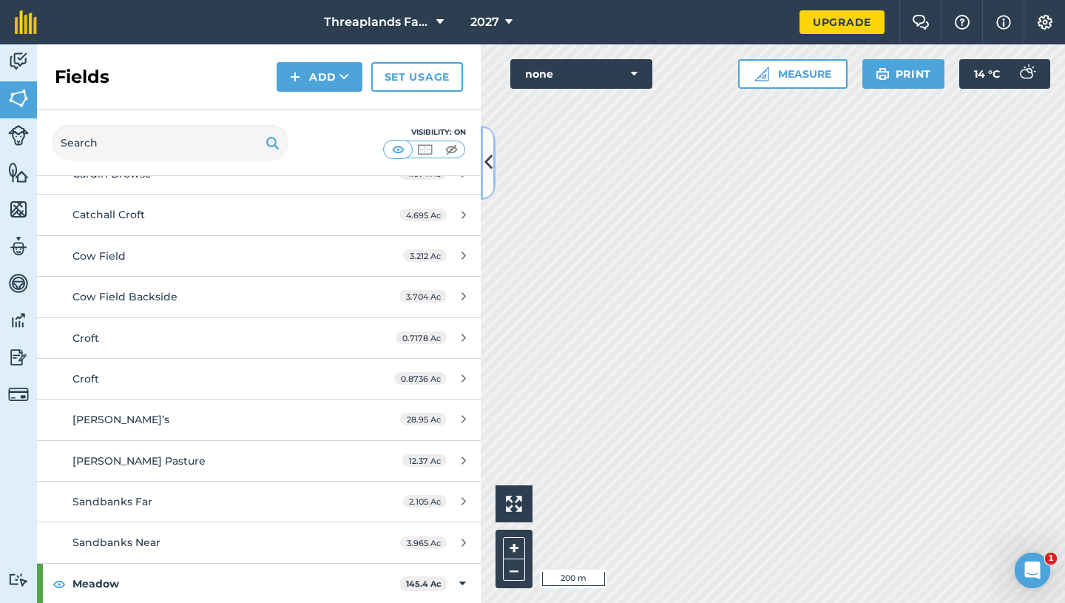
scroll to position [205, 0]
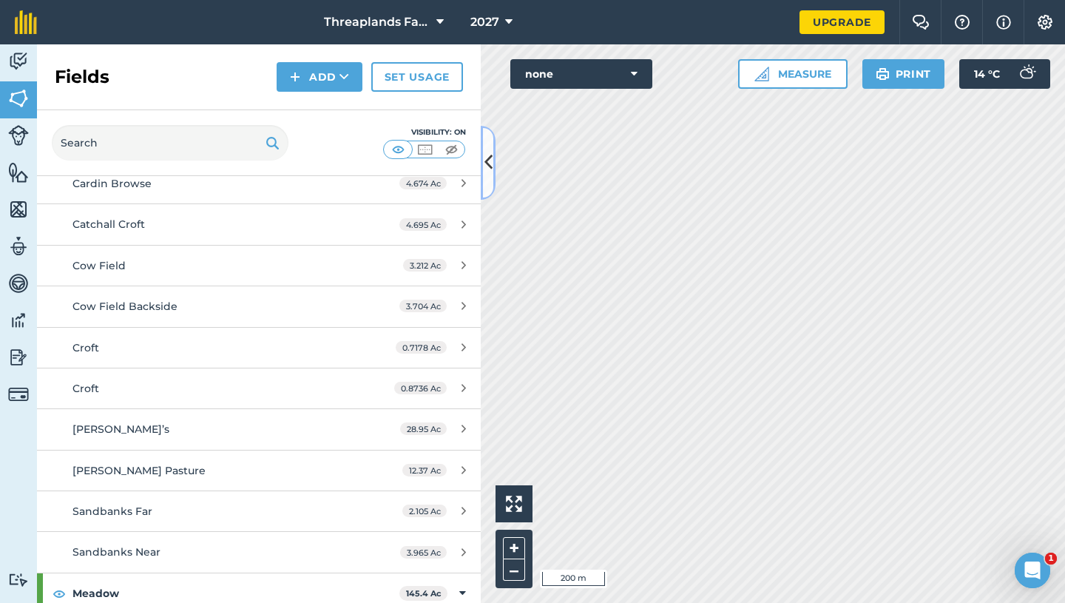
click at [483, 164] on button at bounding box center [488, 163] width 15 height 74
